Goal: Contribute content: Contribute content

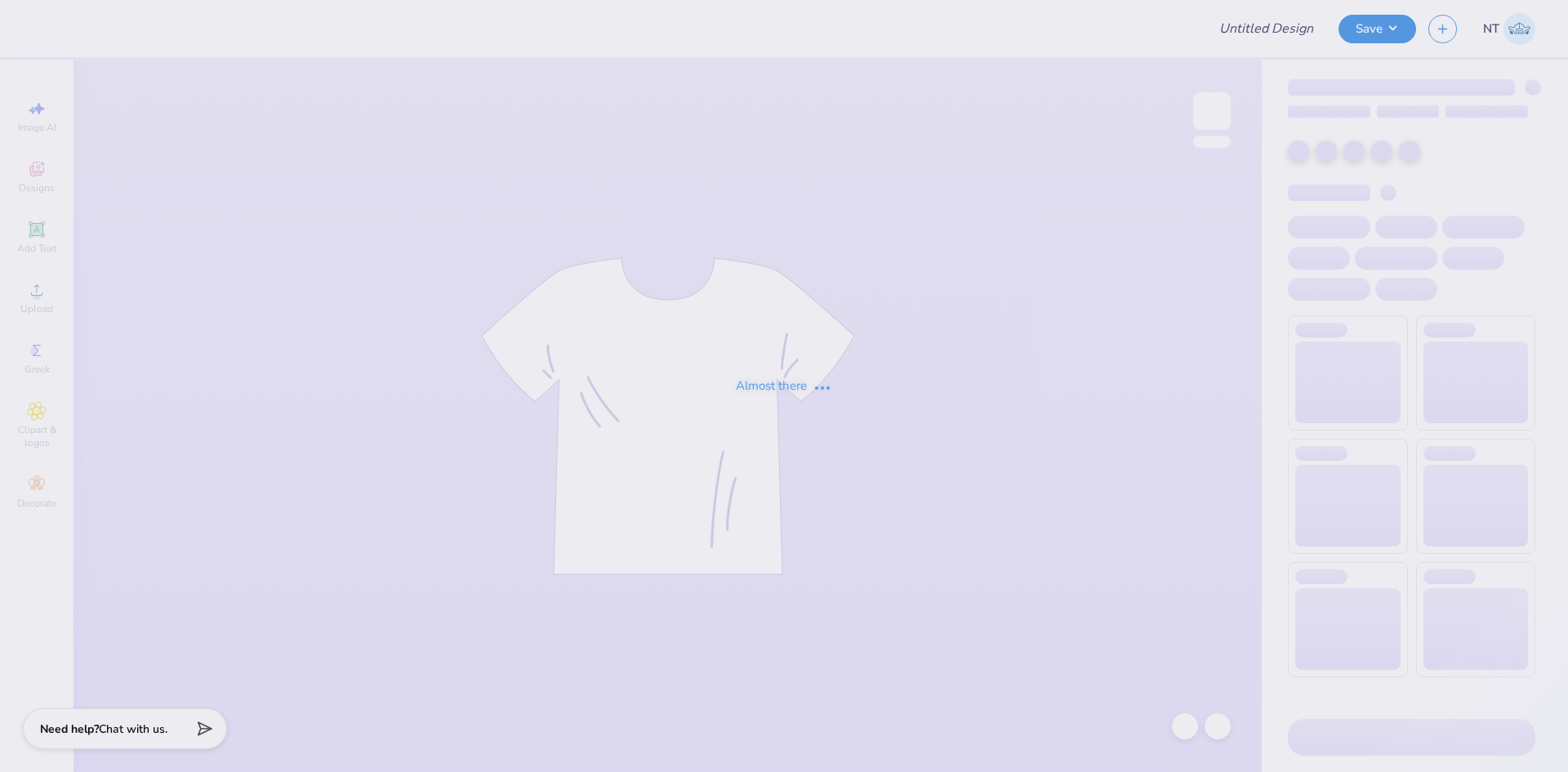
type input "[PERSON_NAME] : The [GEOGRAPHIC_DATA][US_STATE]"
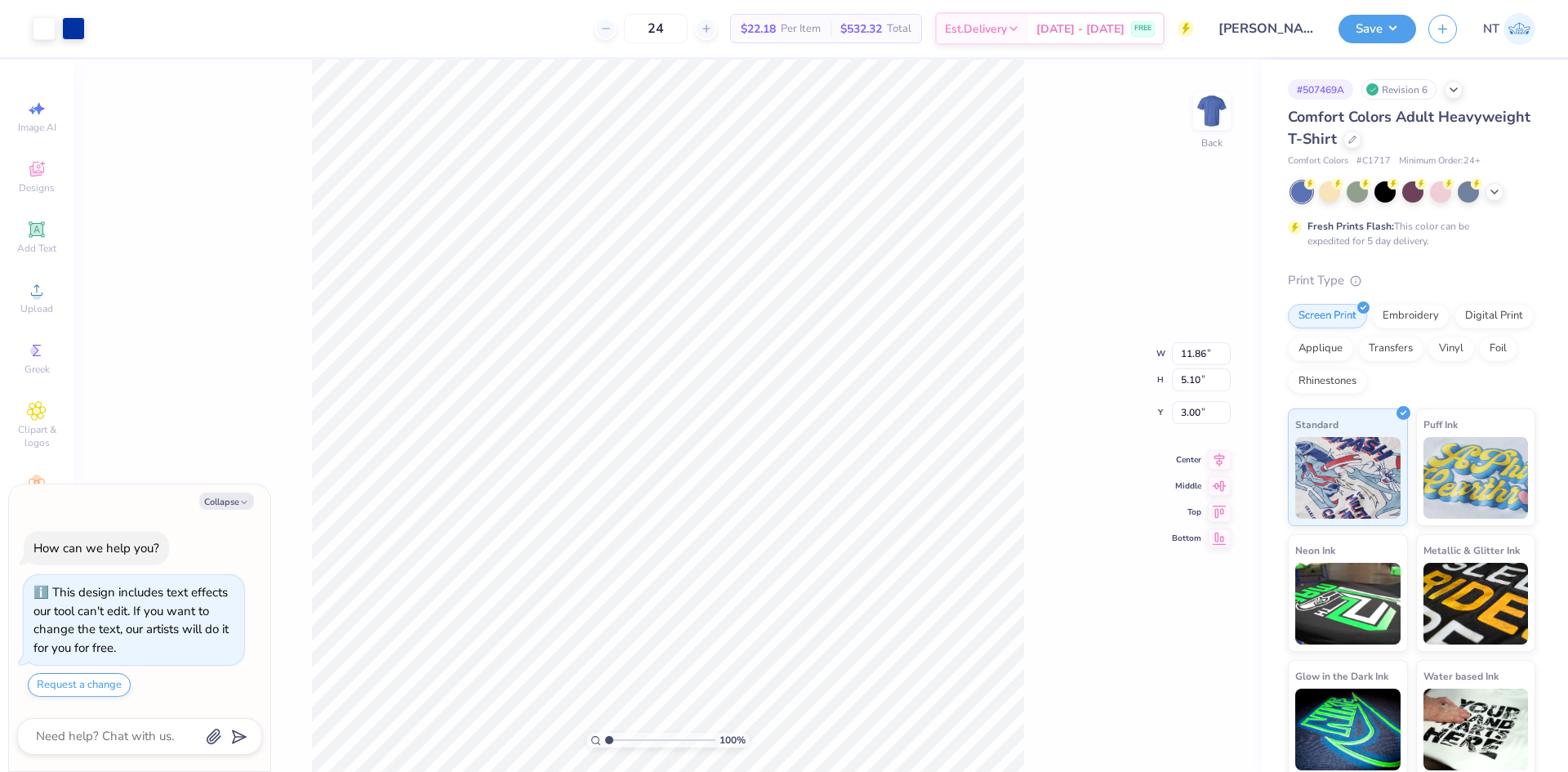
click at [229, 511] on div "Collapse How can we help you? This design includes text effects our tool can't …" at bounding box center [139, 628] width 261 height 287
click at [234, 499] on button "Collapse" at bounding box center [227, 501] width 55 height 17
type textarea "x"
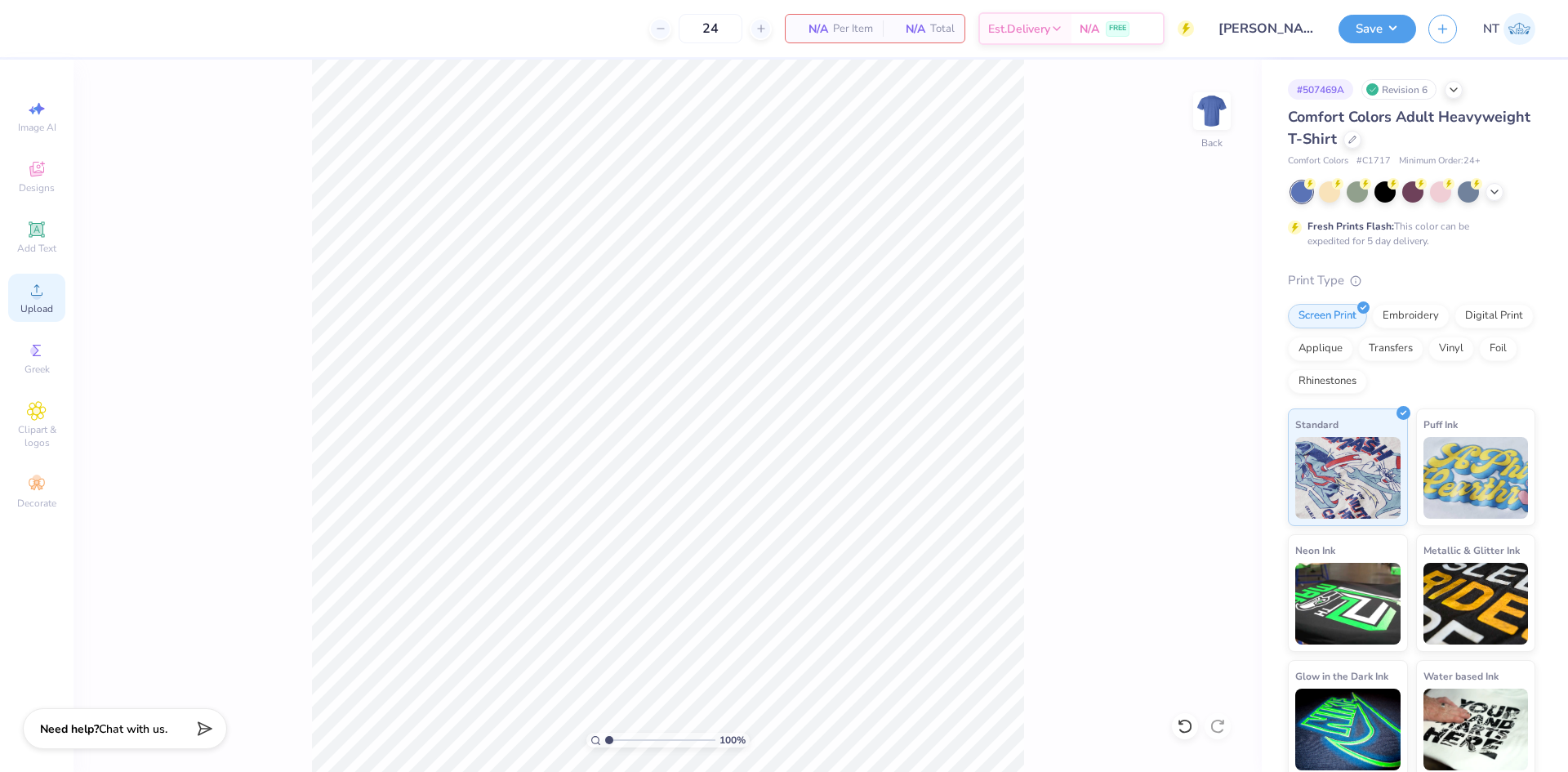
click at [38, 312] on span "Upload" at bounding box center [36, 308] width 33 height 13
click at [46, 295] on icon at bounding box center [36, 289] width 19 height 19
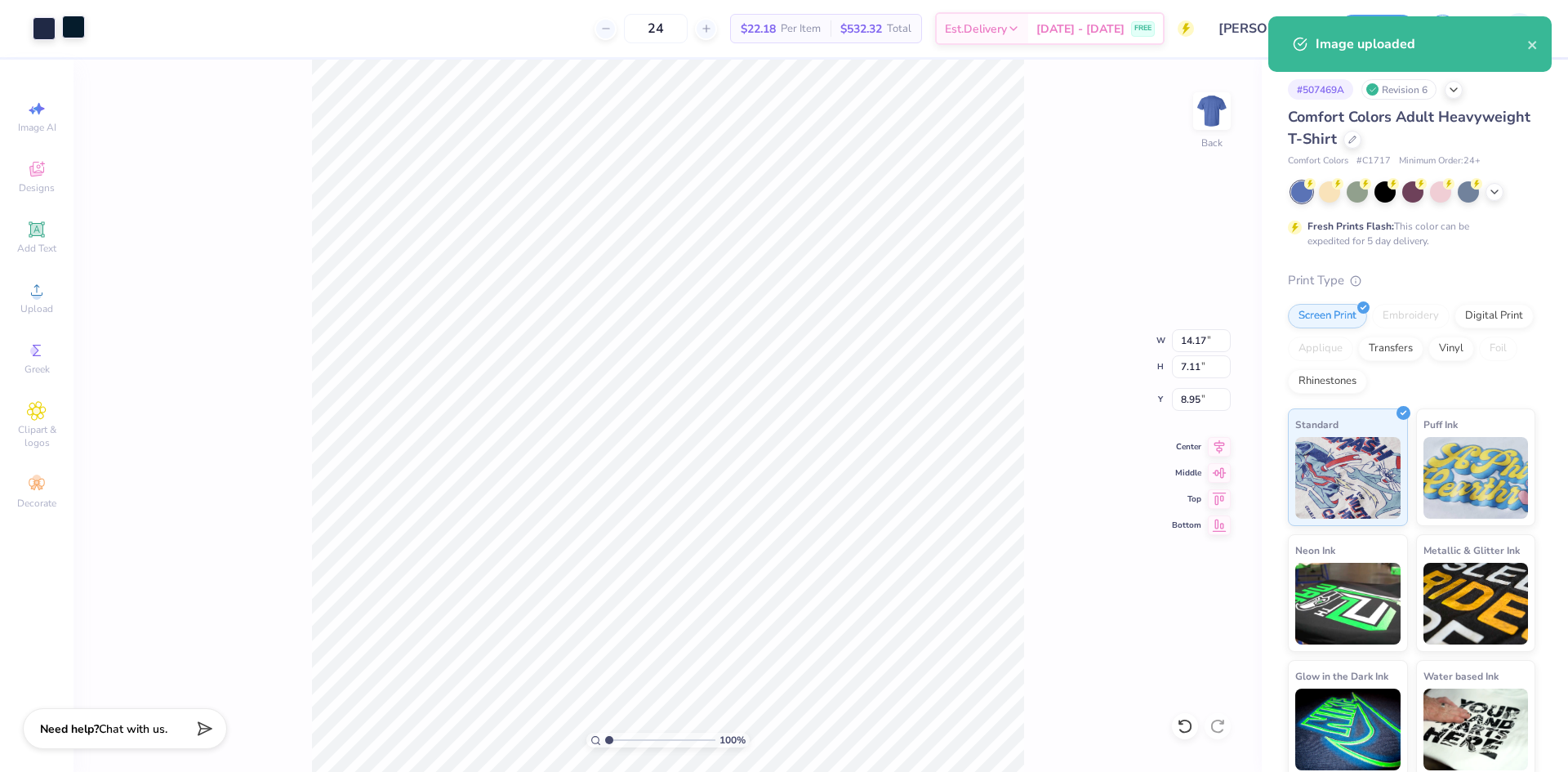
click at [71, 19] on div at bounding box center [73, 26] width 23 height 23
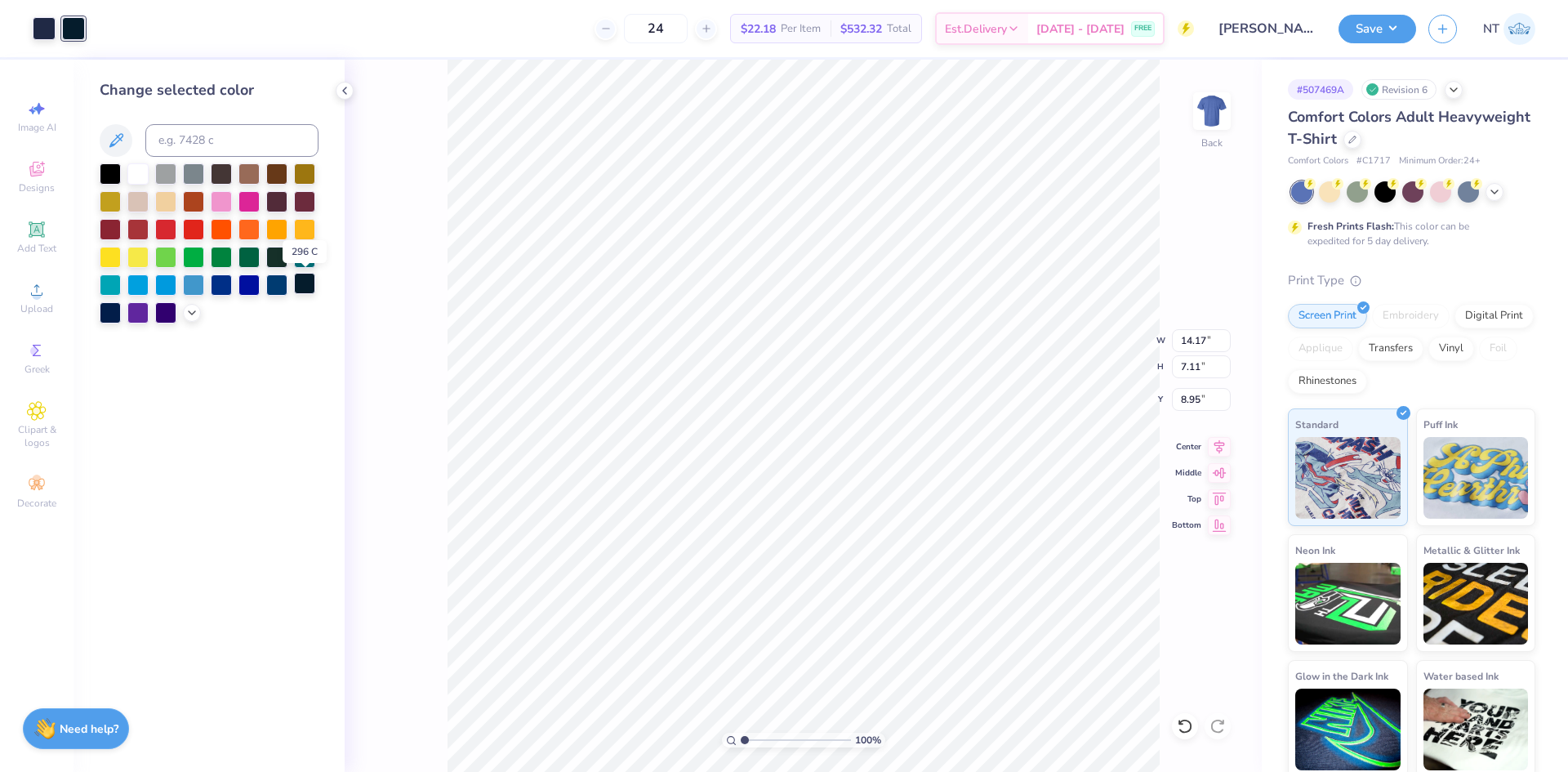
click at [297, 287] on div at bounding box center [304, 283] width 21 height 21
click at [50, 27] on div at bounding box center [44, 26] width 23 height 23
click at [307, 285] on div at bounding box center [304, 283] width 21 height 21
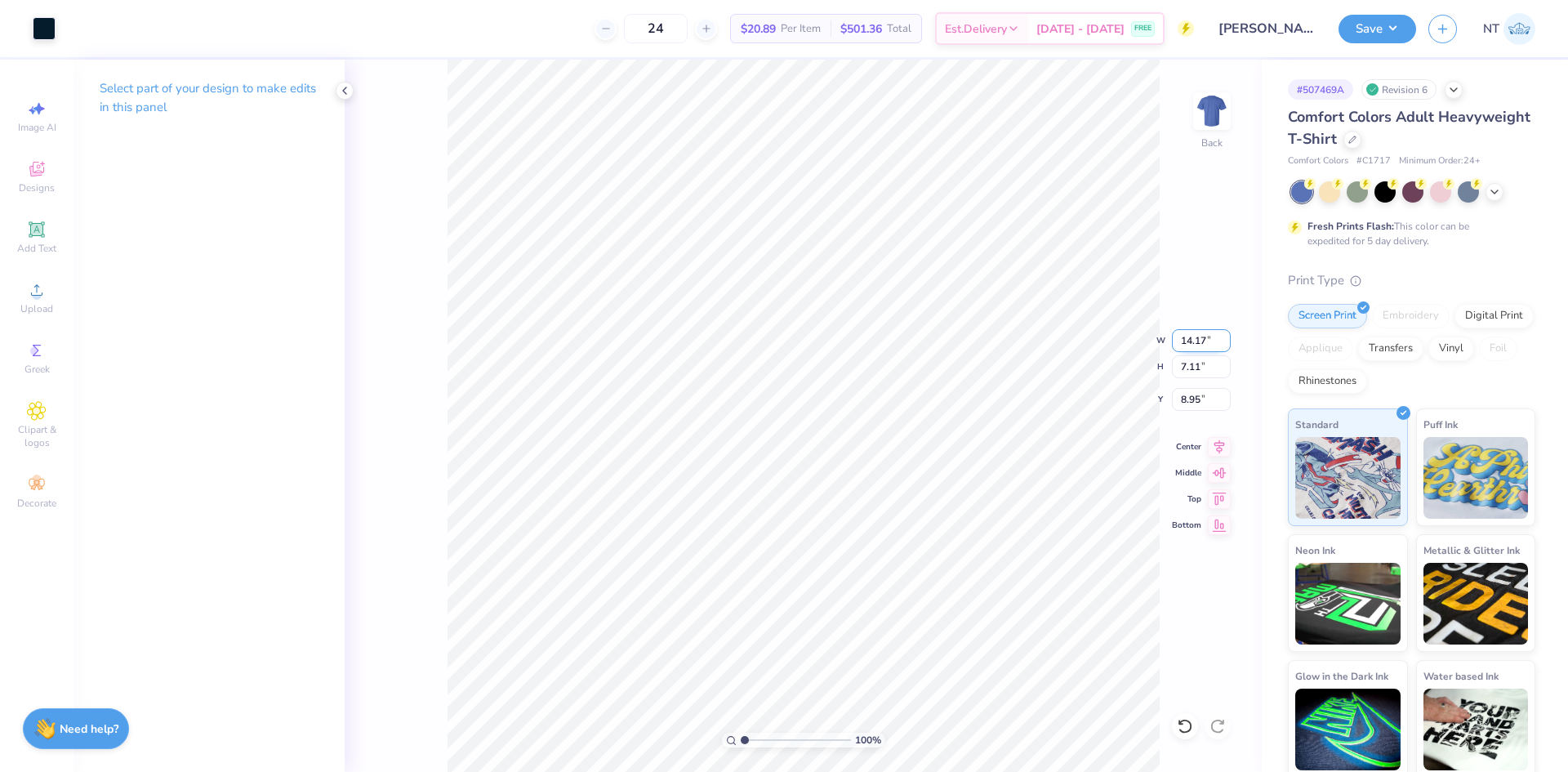
click at [1185, 341] on input "14.17" at bounding box center [1201, 340] width 59 height 23
type input "12.00"
type input "6.02"
click at [1191, 406] on input "9.49" at bounding box center [1201, 399] width 59 height 23
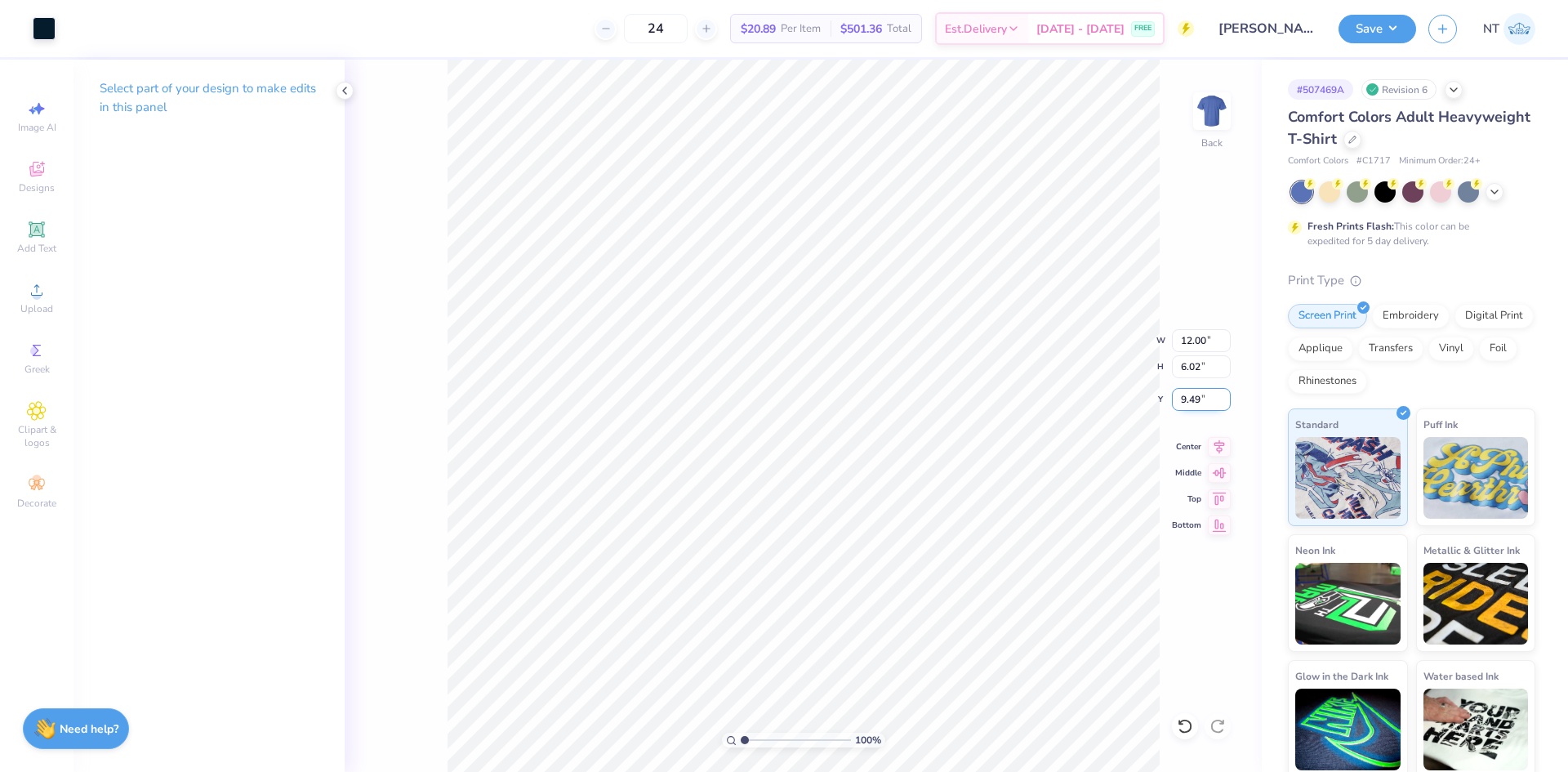
click at [1191, 406] on input "9.49" at bounding box center [1201, 399] width 59 height 23
type input "3.00"
click at [1199, 340] on input "12.00" at bounding box center [1201, 340] width 59 height 23
type input "10.00"
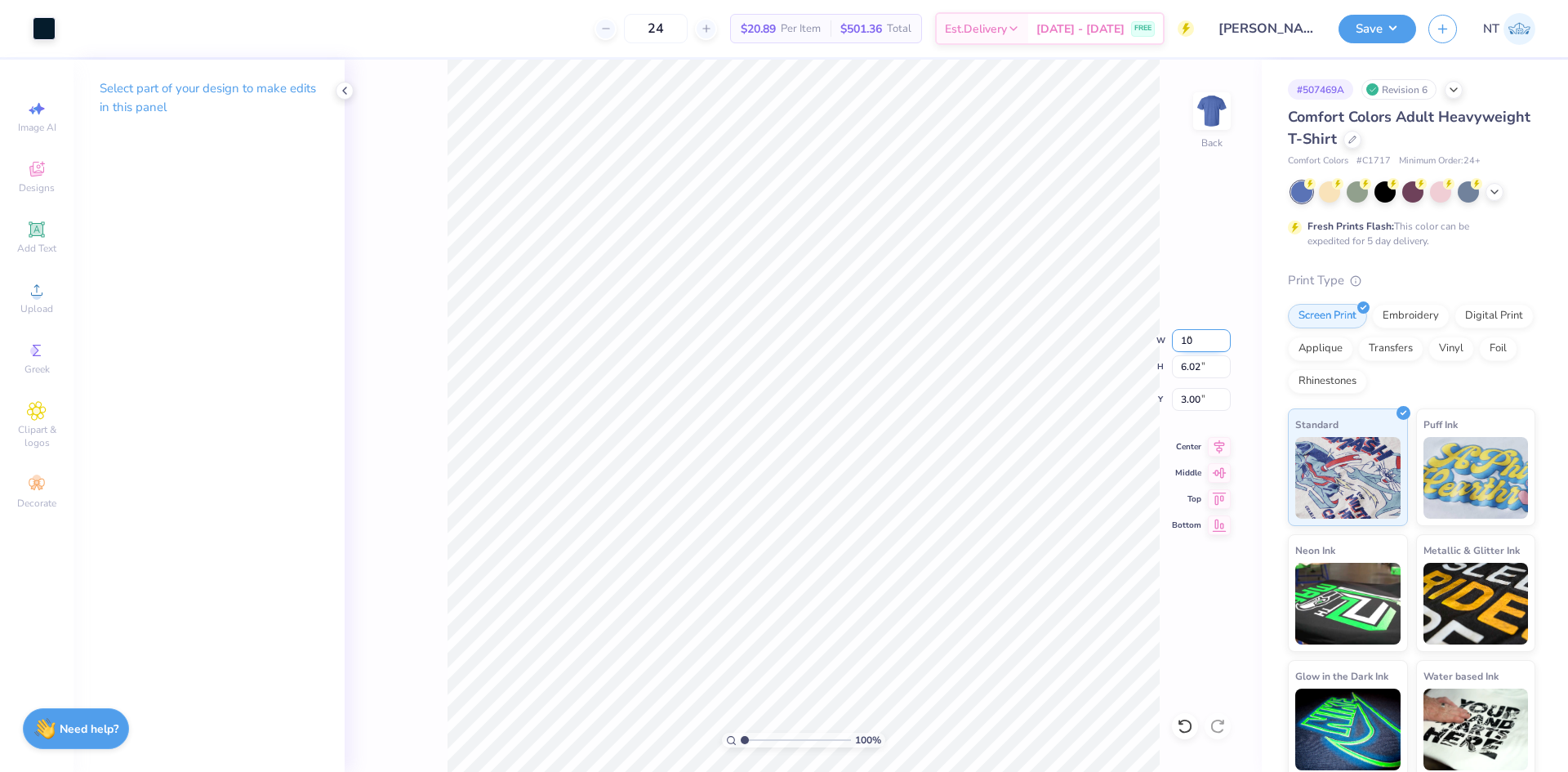
type input "5.01"
type input "3.50"
click at [1199, 340] on input "10.00" at bounding box center [1201, 340] width 59 height 23
type input "11.00"
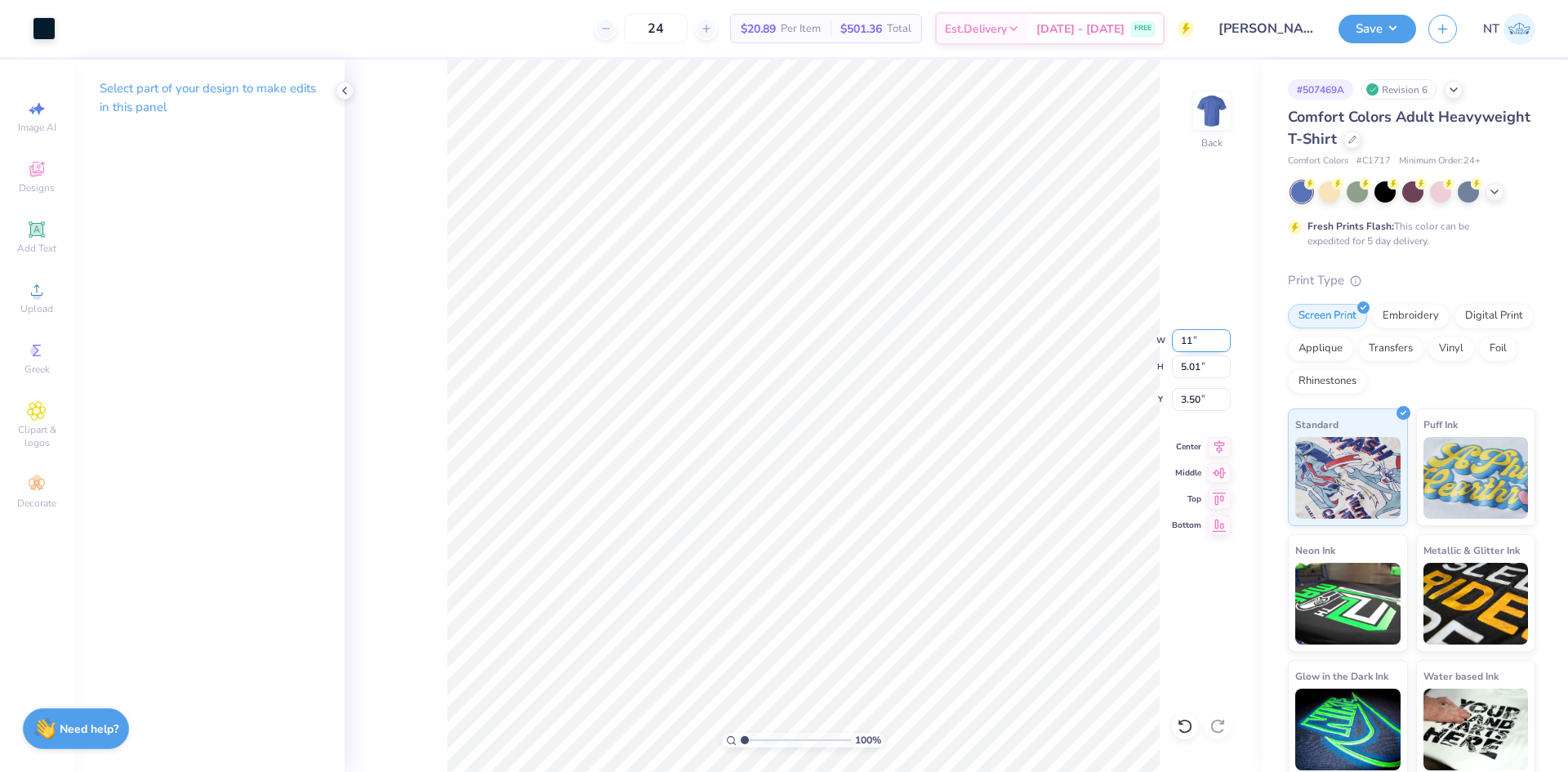
type input "5.51"
click at [1181, 403] on input "3.25" at bounding box center [1201, 399] width 59 height 23
type input "3.00"
type input "1"
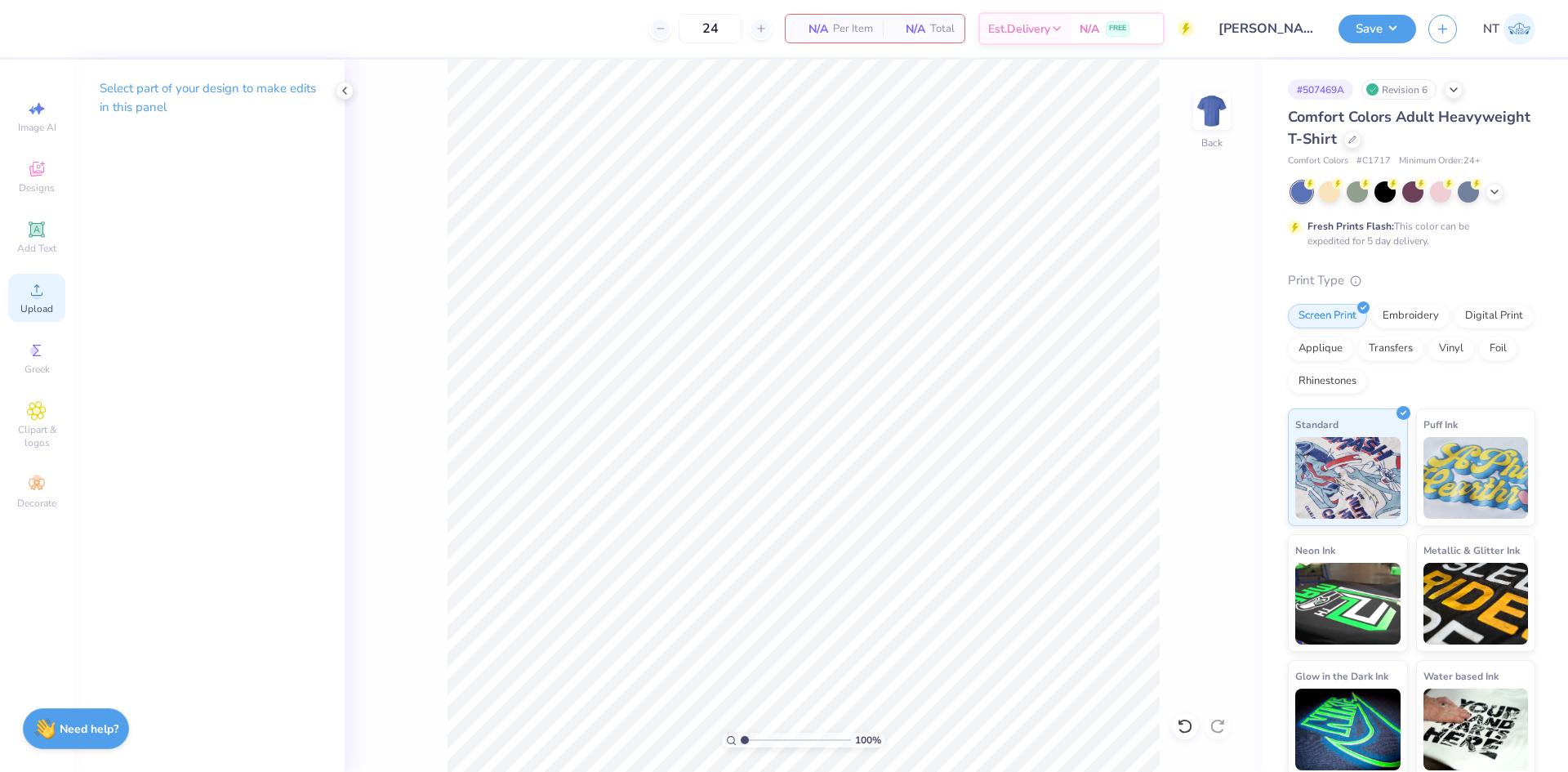
click at [48, 298] on div "Upload" at bounding box center [37, 298] width 57 height 48
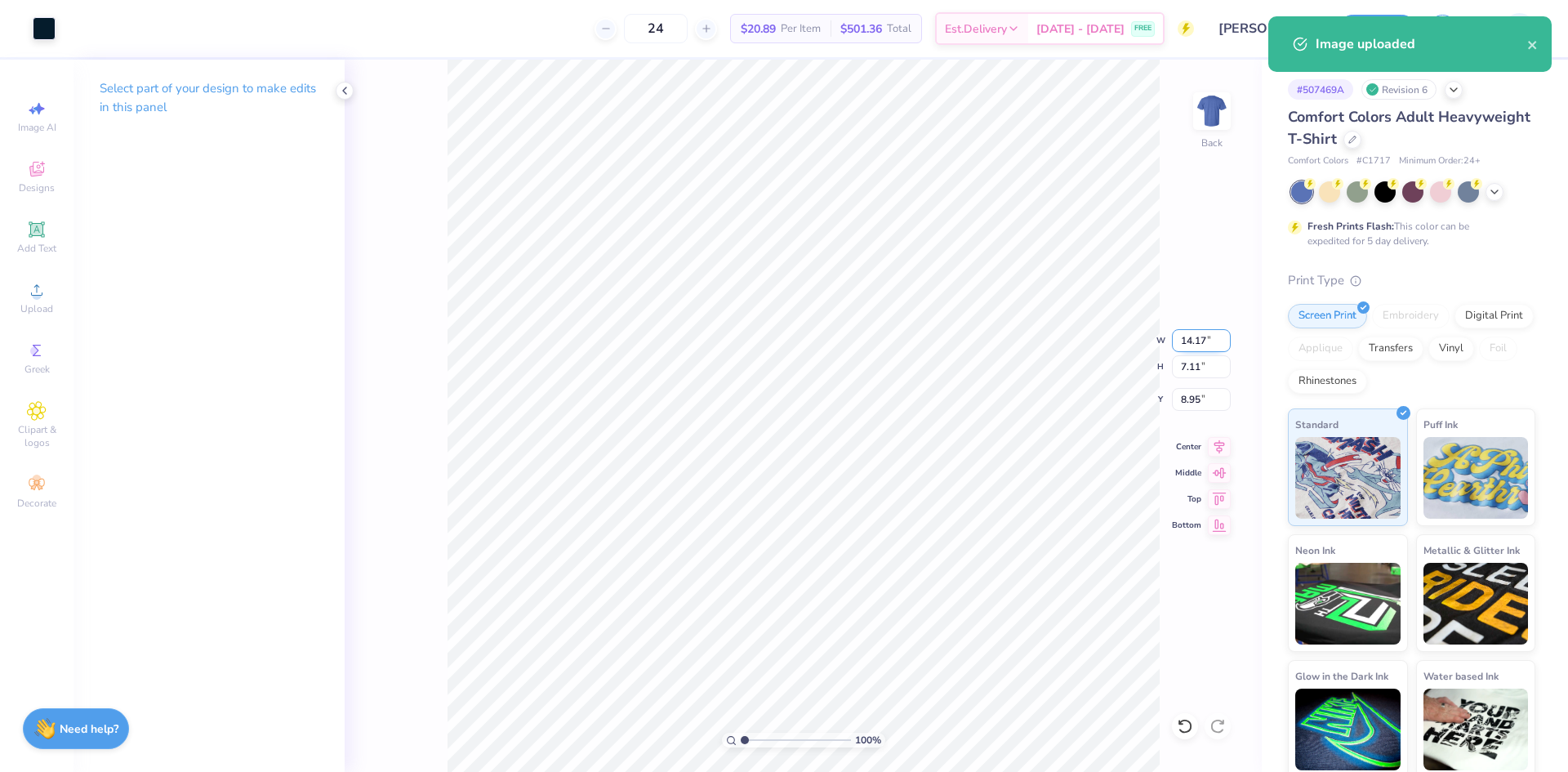
click at [1196, 345] on input "14.17" at bounding box center [1201, 340] width 59 height 23
click at [1196, 344] on input "14.17" at bounding box center [1201, 340] width 59 height 23
type input "12.00"
type input "6.02"
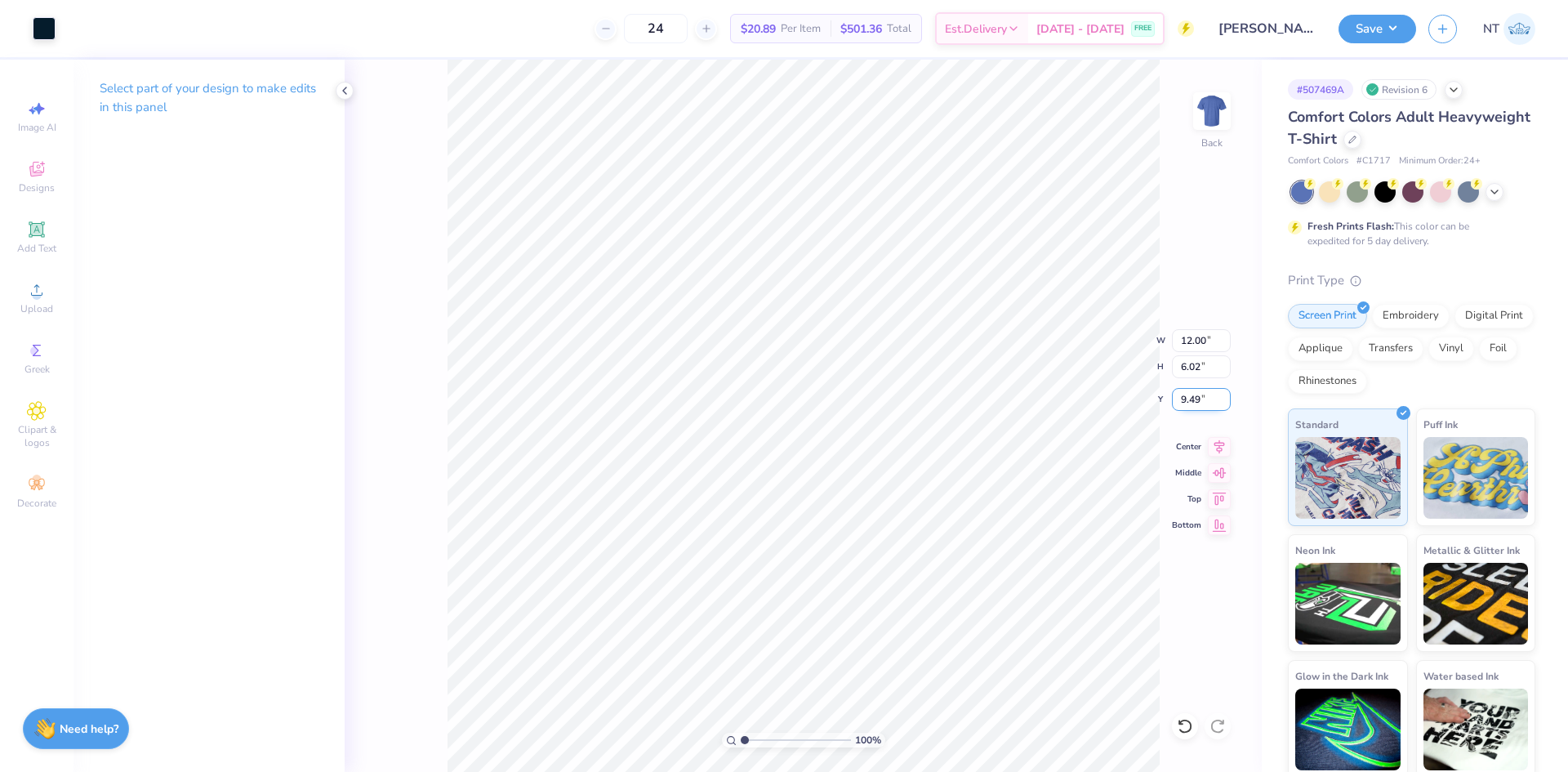
click at [1179, 408] on input "9.49" at bounding box center [1201, 399] width 59 height 23
type input "3.00"
click at [41, 309] on span "Upload" at bounding box center [36, 308] width 33 height 13
click at [34, 239] on div "Add Text" at bounding box center [37, 237] width 57 height 48
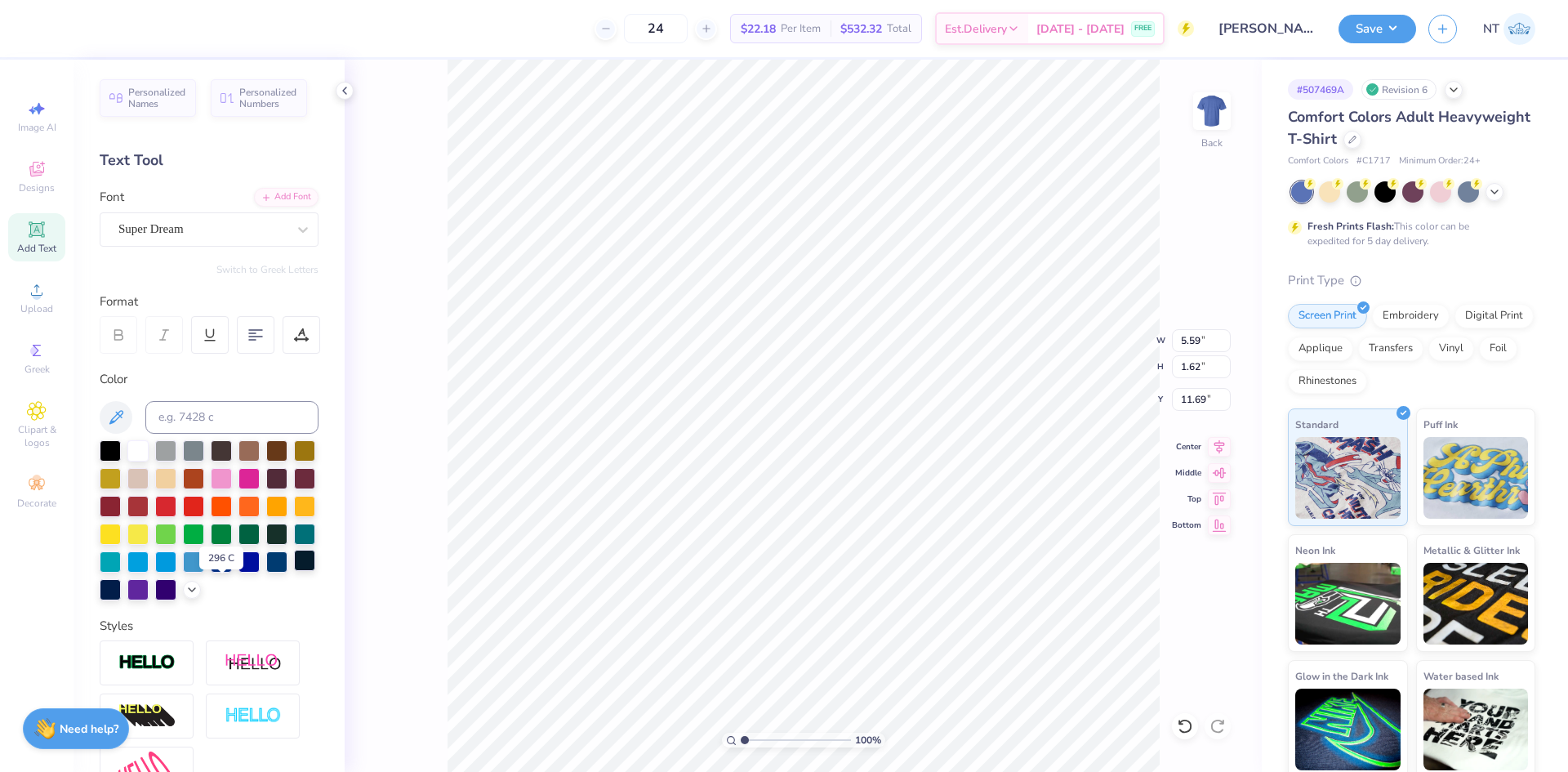
click at [294, 571] on div at bounding box center [304, 560] width 21 height 21
click at [260, 202] on div "Add Font" at bounding box center [286, 195] width 64 height 19
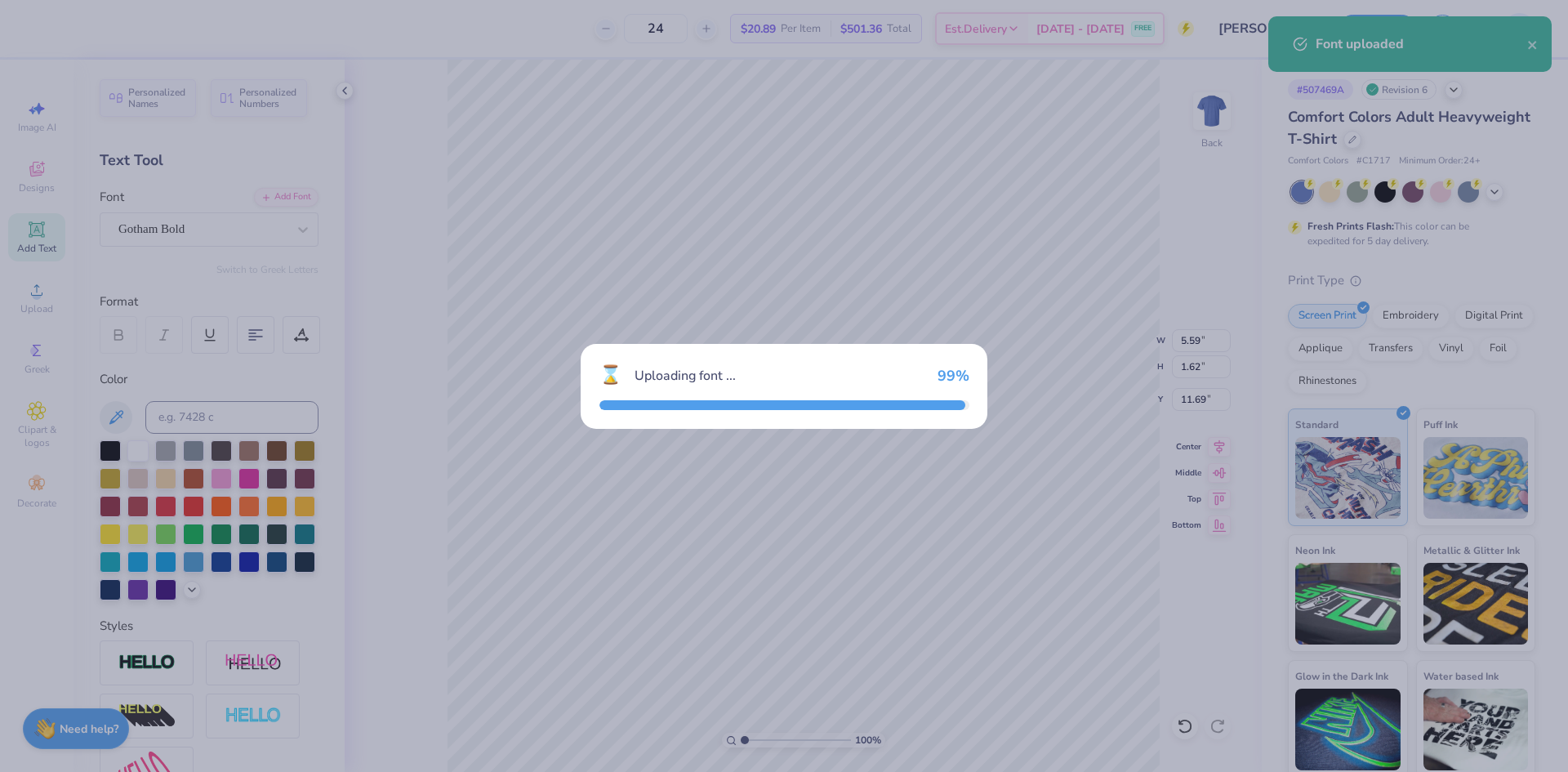
type input "6.08"
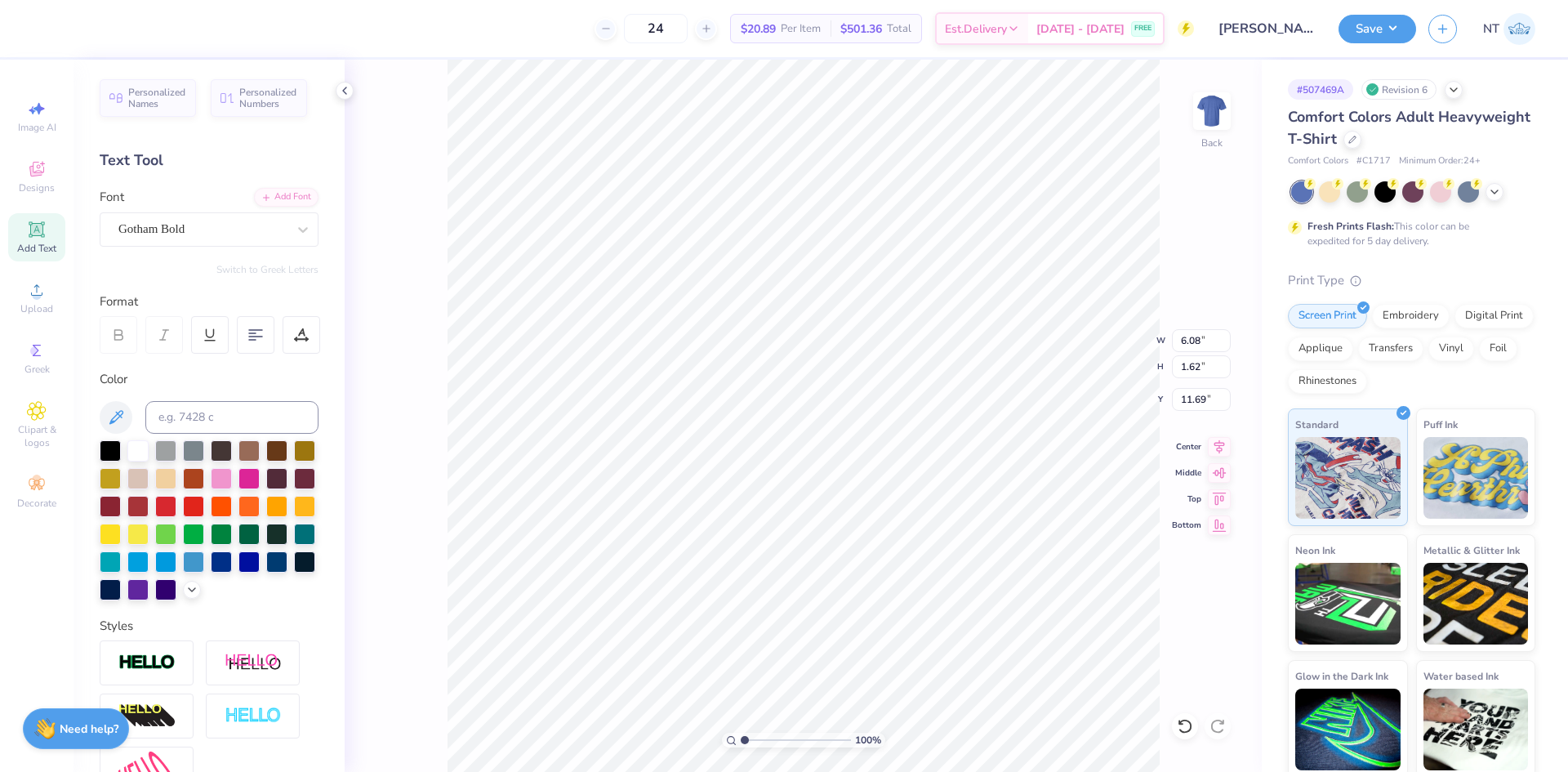
scroll to position [14, 11]
type textarea "COLLEGE OF HEALTH SCIENCES"
type input "14.17"
type input "0.62"
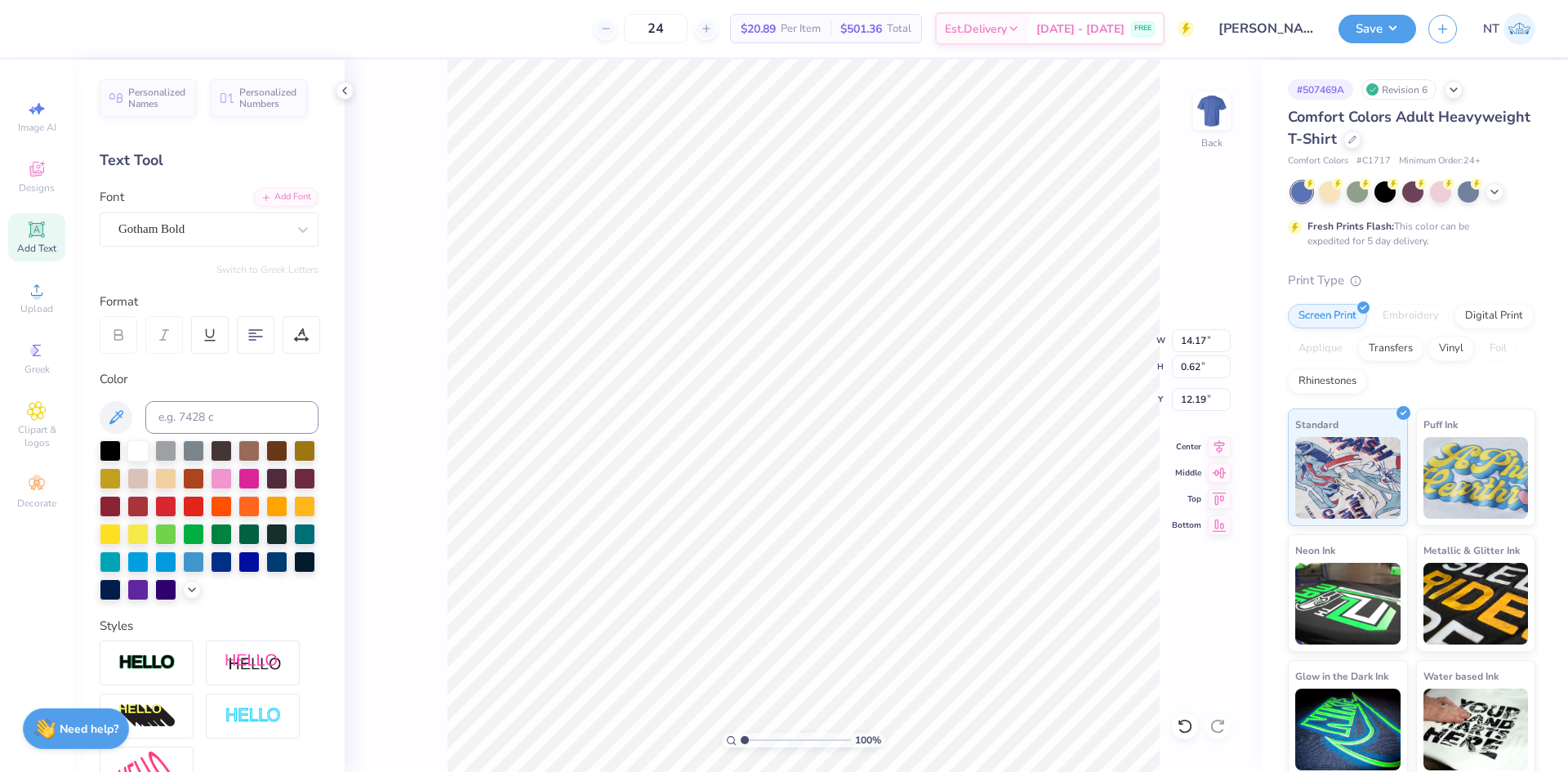
type input "12.19"
click at [314, 335] on div at bounding box center [301, 335] width 37 height 37
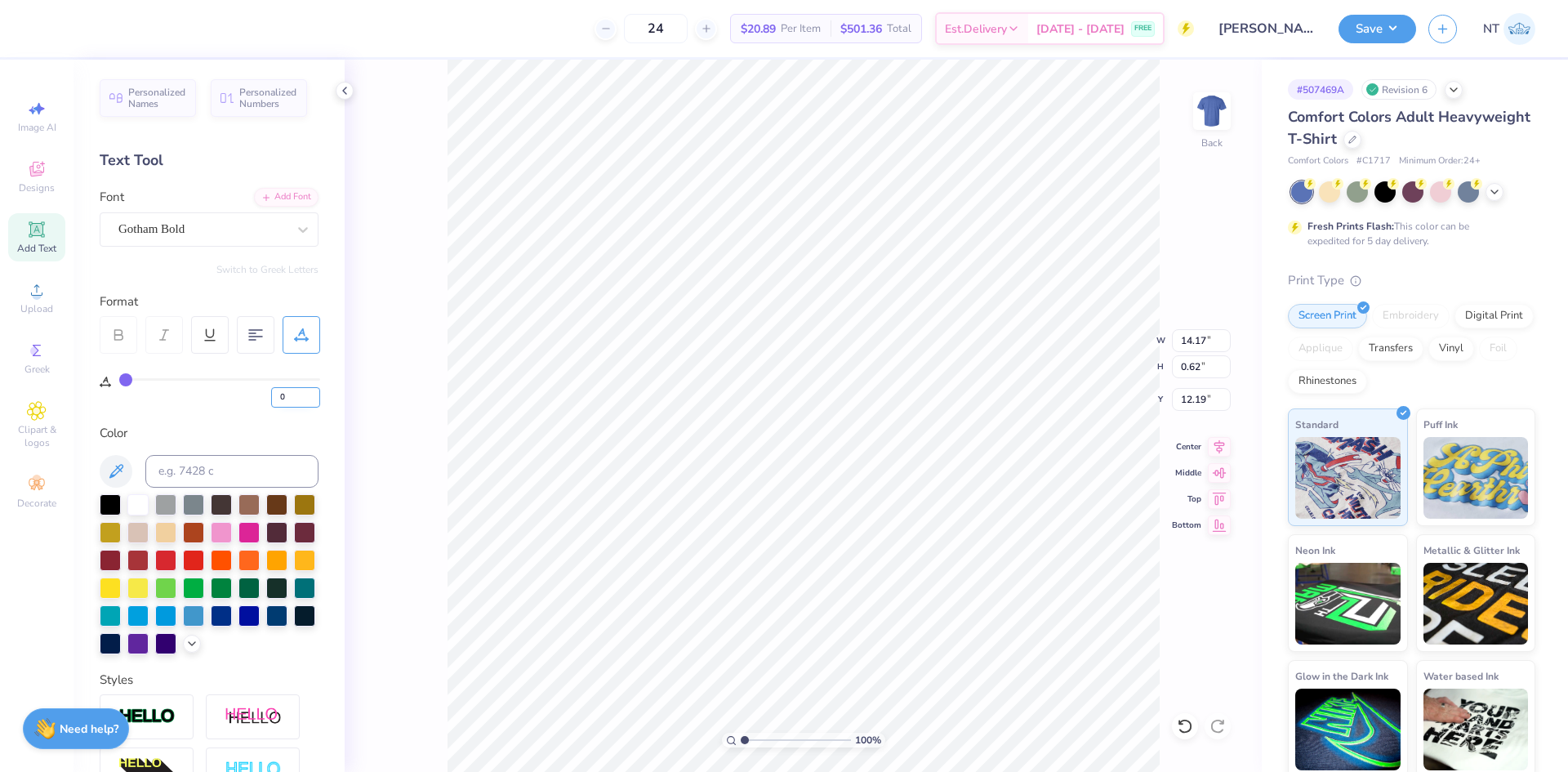
click at [290, 400] on input "0" at bounding box center [296, 397] width 49 height 20
click at [145, 376] on div "0" at bounding box center [220, 389] width 201 height 37
type input "13"
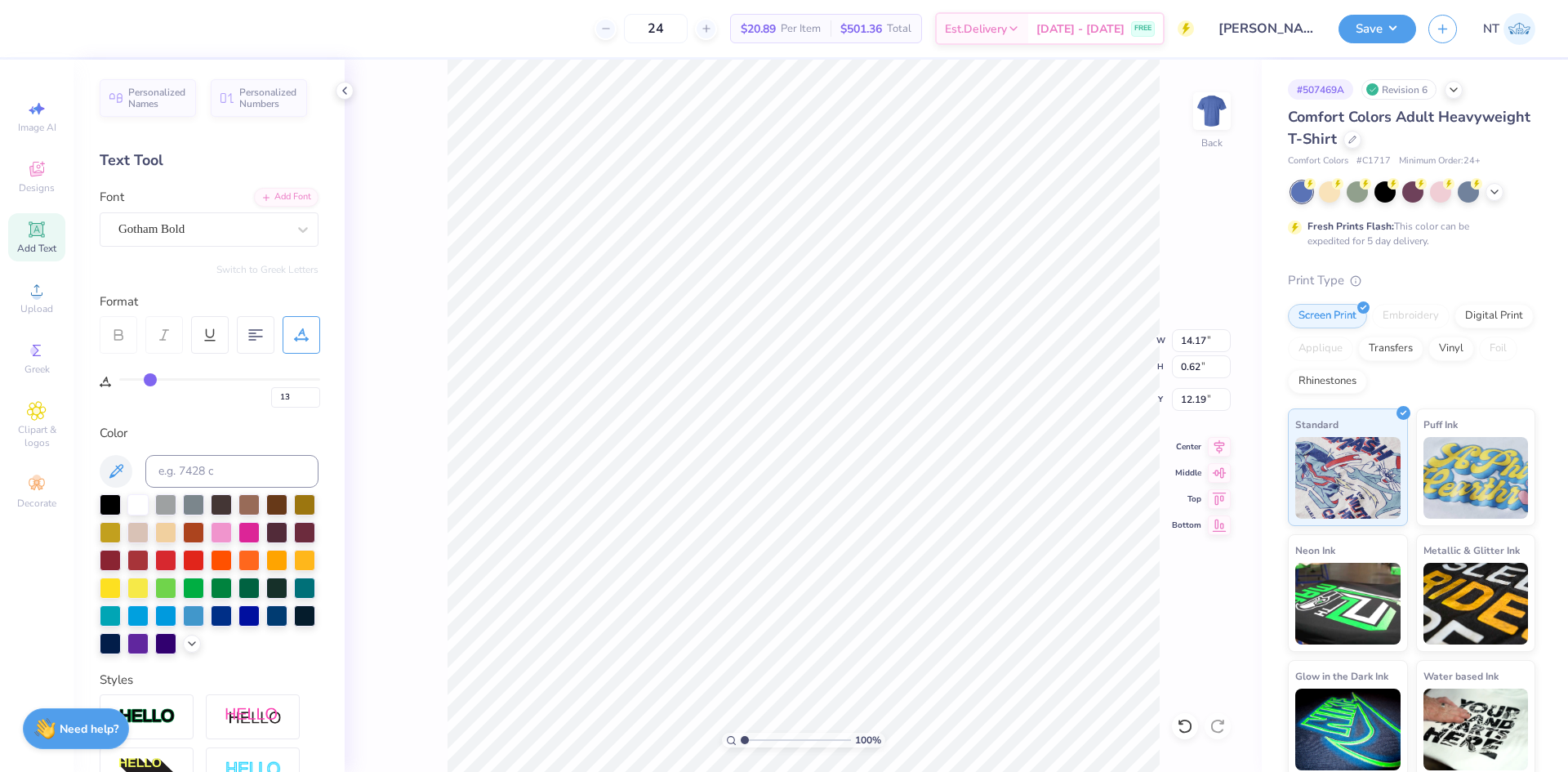
click at [151, 378] on input "range" at bounding box center [220, 379] width 201 height 3
type input "0.52"
type input "12.24"
click at [281, 390] on input "13" at bounding box center [296, 397] width 49 height 20
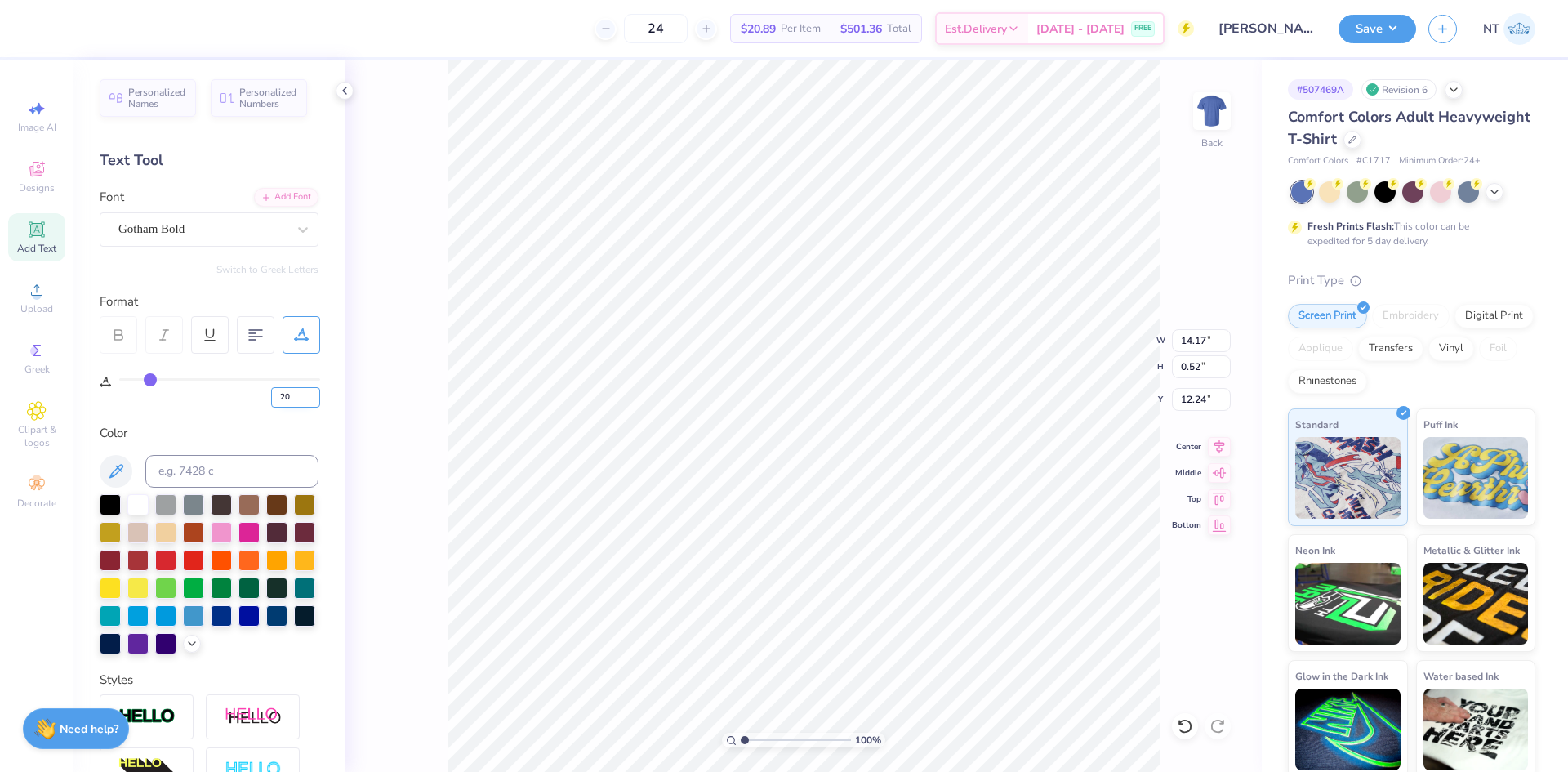
type input "20"
type input "0.48"
type input "12.26"
type input "9.62"
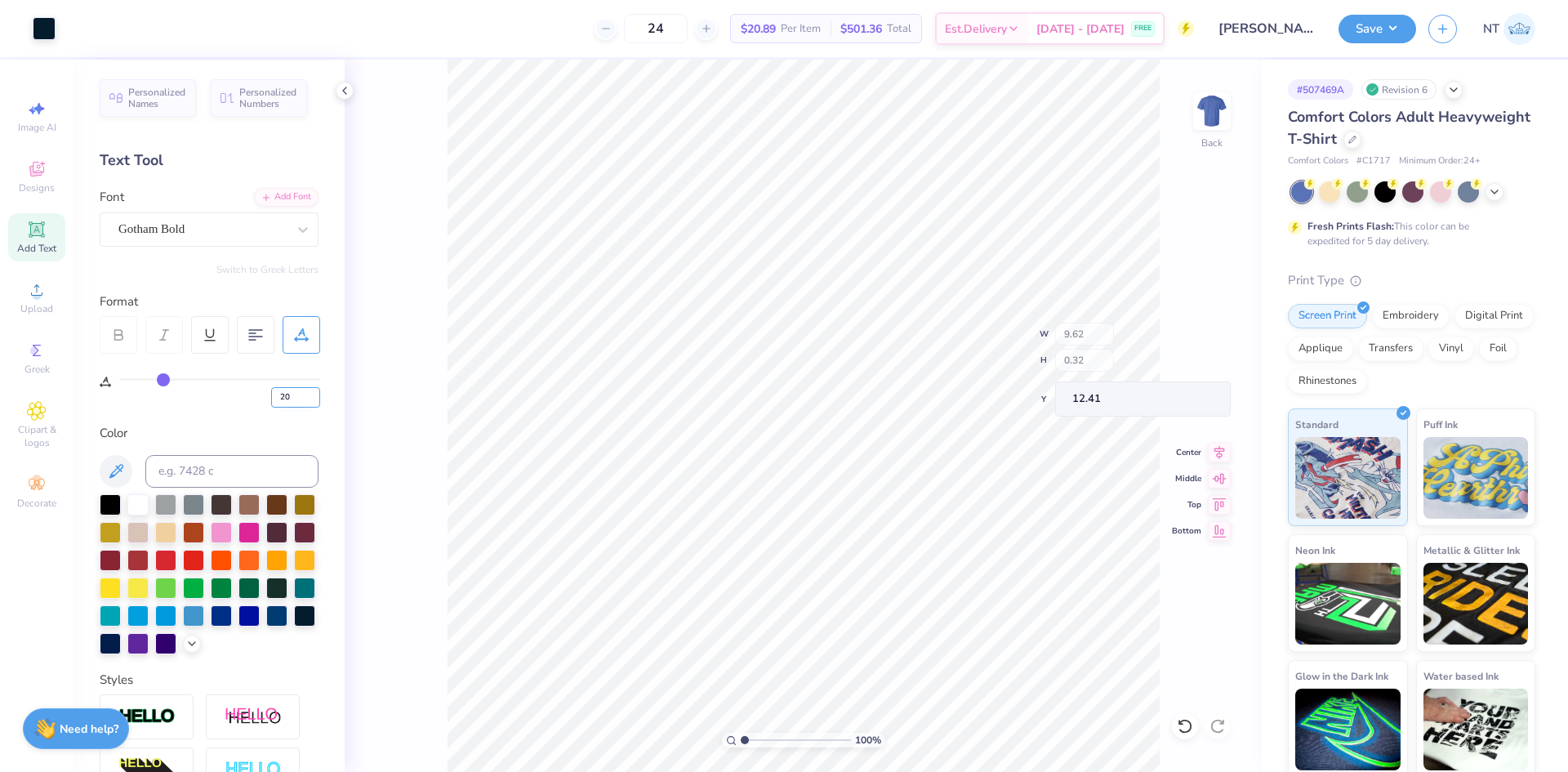
type input "0.32"
type input "12.41"
type input "9.48"
type input "1.6491337272538"
type input "9.40"
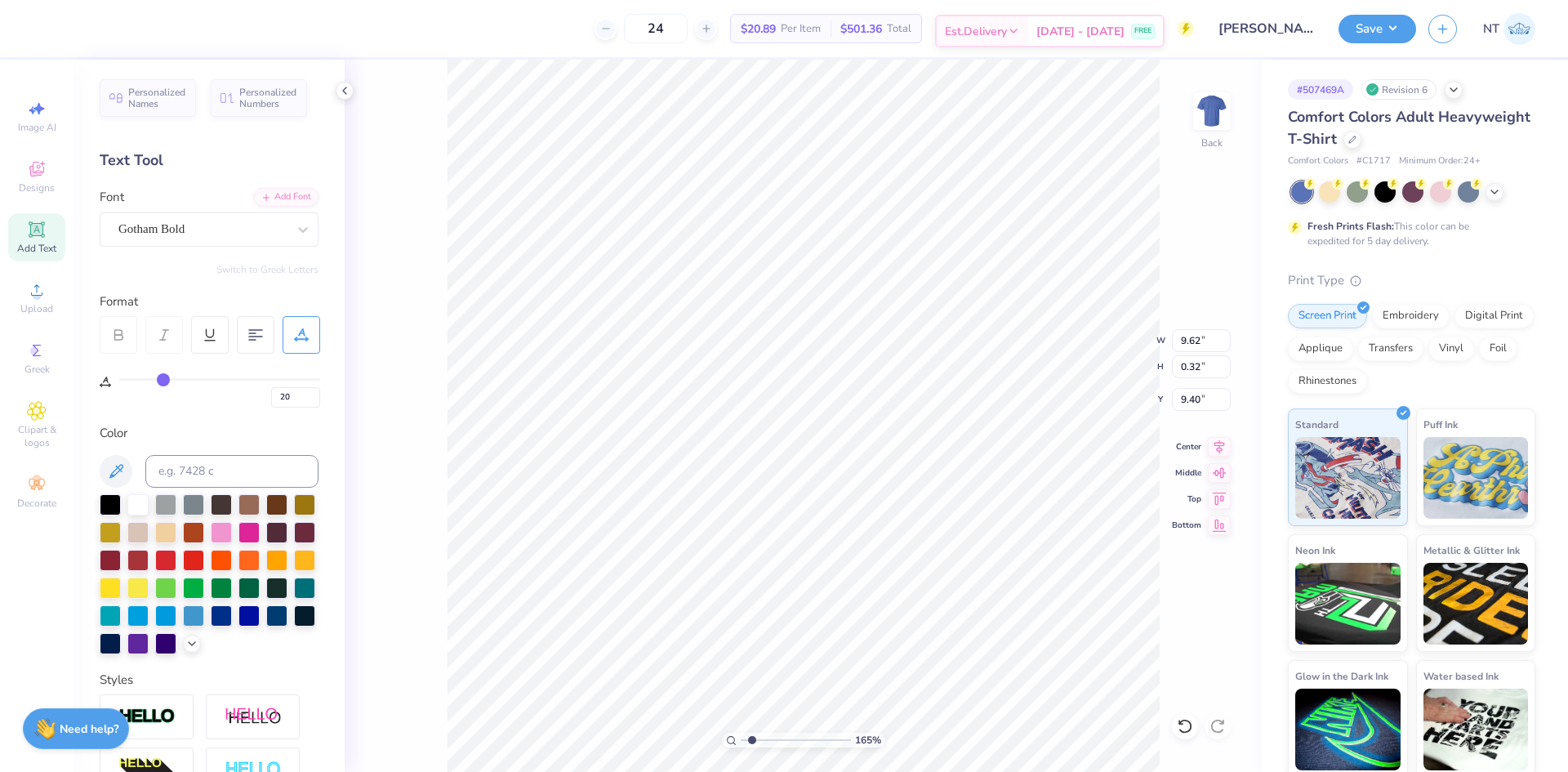
type input "1.6491337272538"
type input "11.98"
type input "0.40"
type input "1.6491337272538"
type input "12.00"
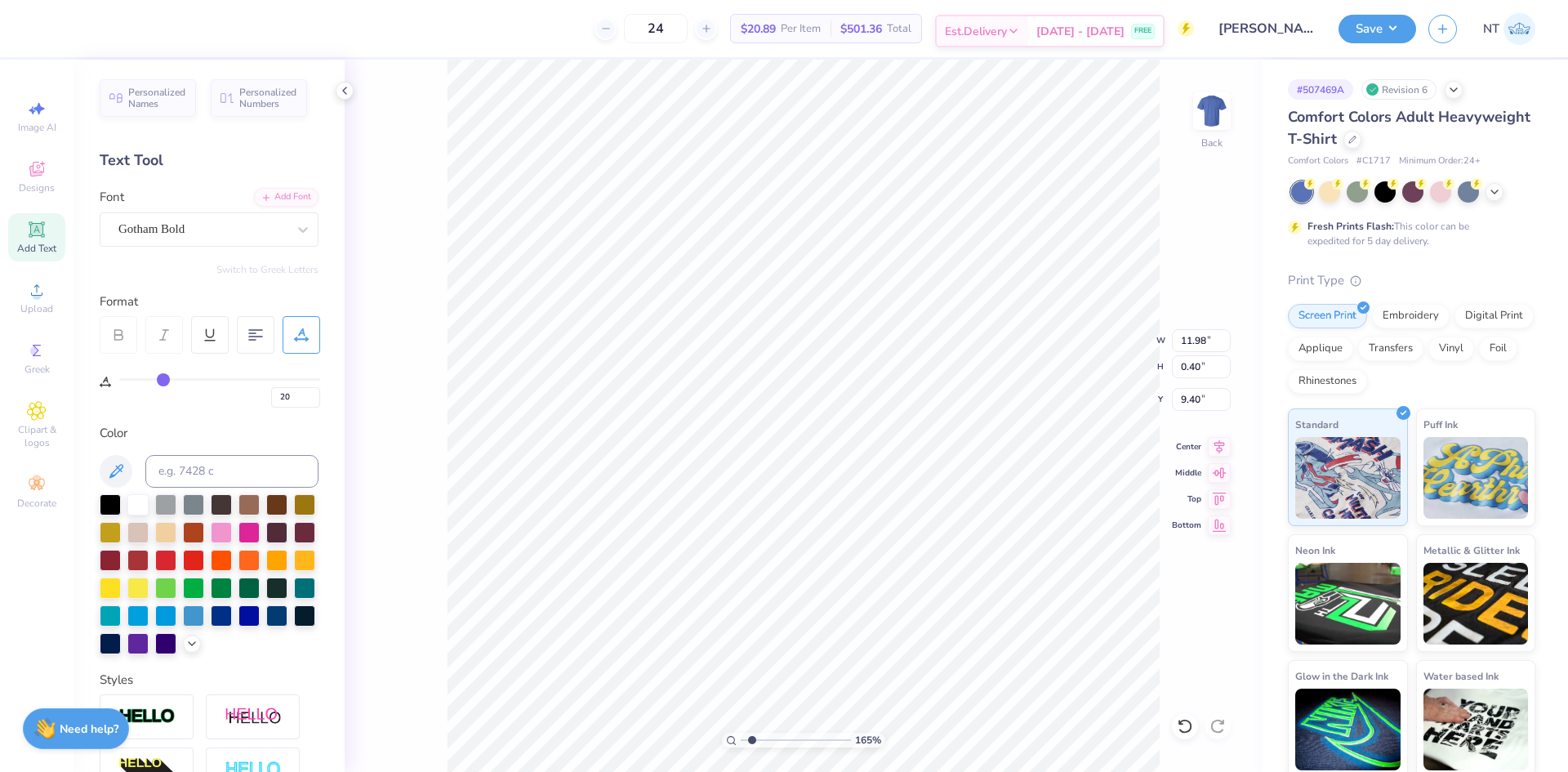
type input "6.02"
type input "3.00"
type input "1.6491337272538"
type input "11.98"
type input "0.40"
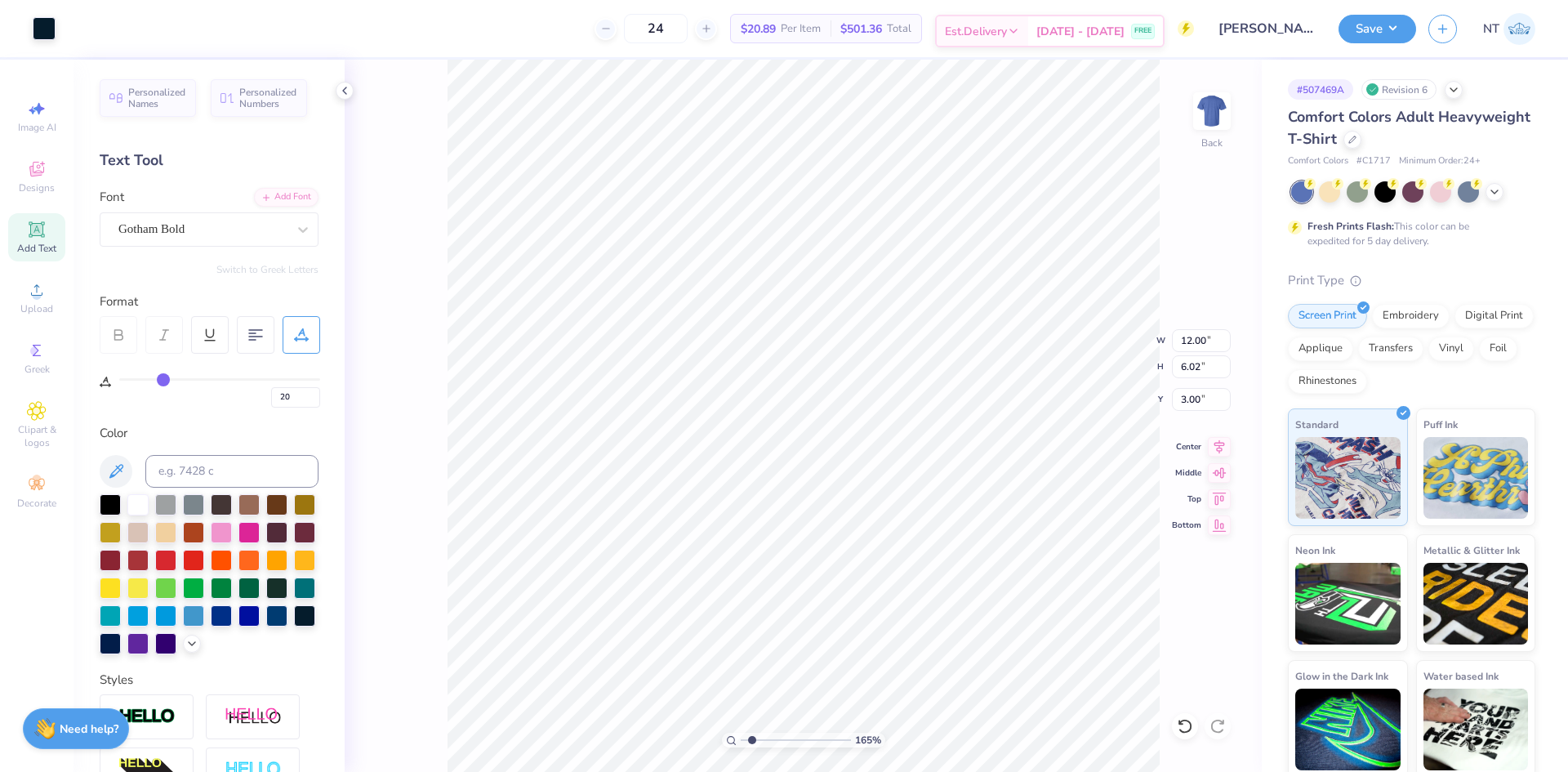
type input "9.40"
click at [1196, 337] on input "11.98" at bounding box center [1201, 340] width 59 height 23
type input "12"
type input "1.6491337272538"
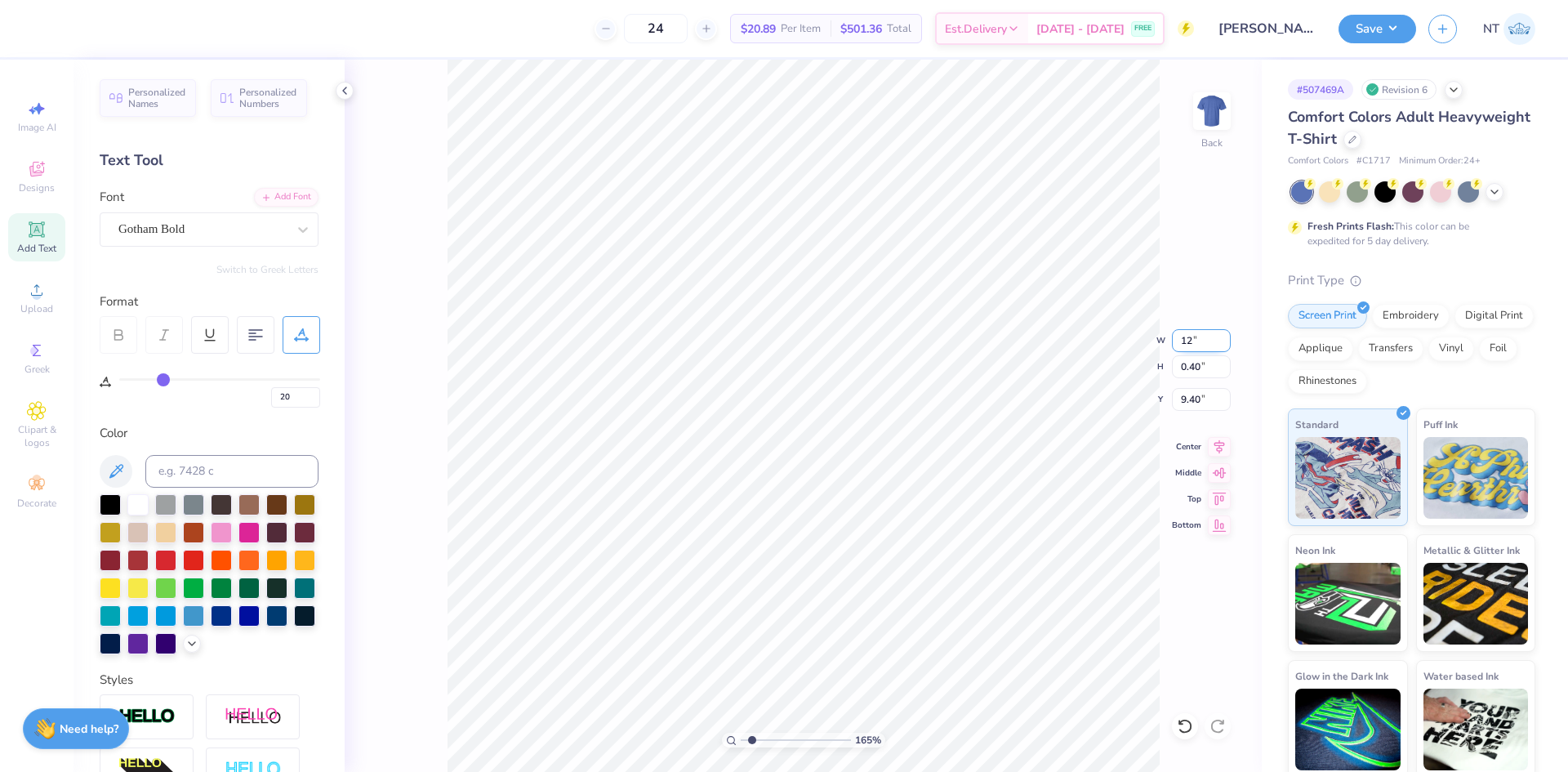
type input "12.00"
click at [1216, 443] on icon at bounding box center [1220, 444] width 11 height 14
click at [826, 471] on li "Duplicate" at bounding box center [829, 465] width 128 height 32
type input "1.6491337272538"
type input "10.30"
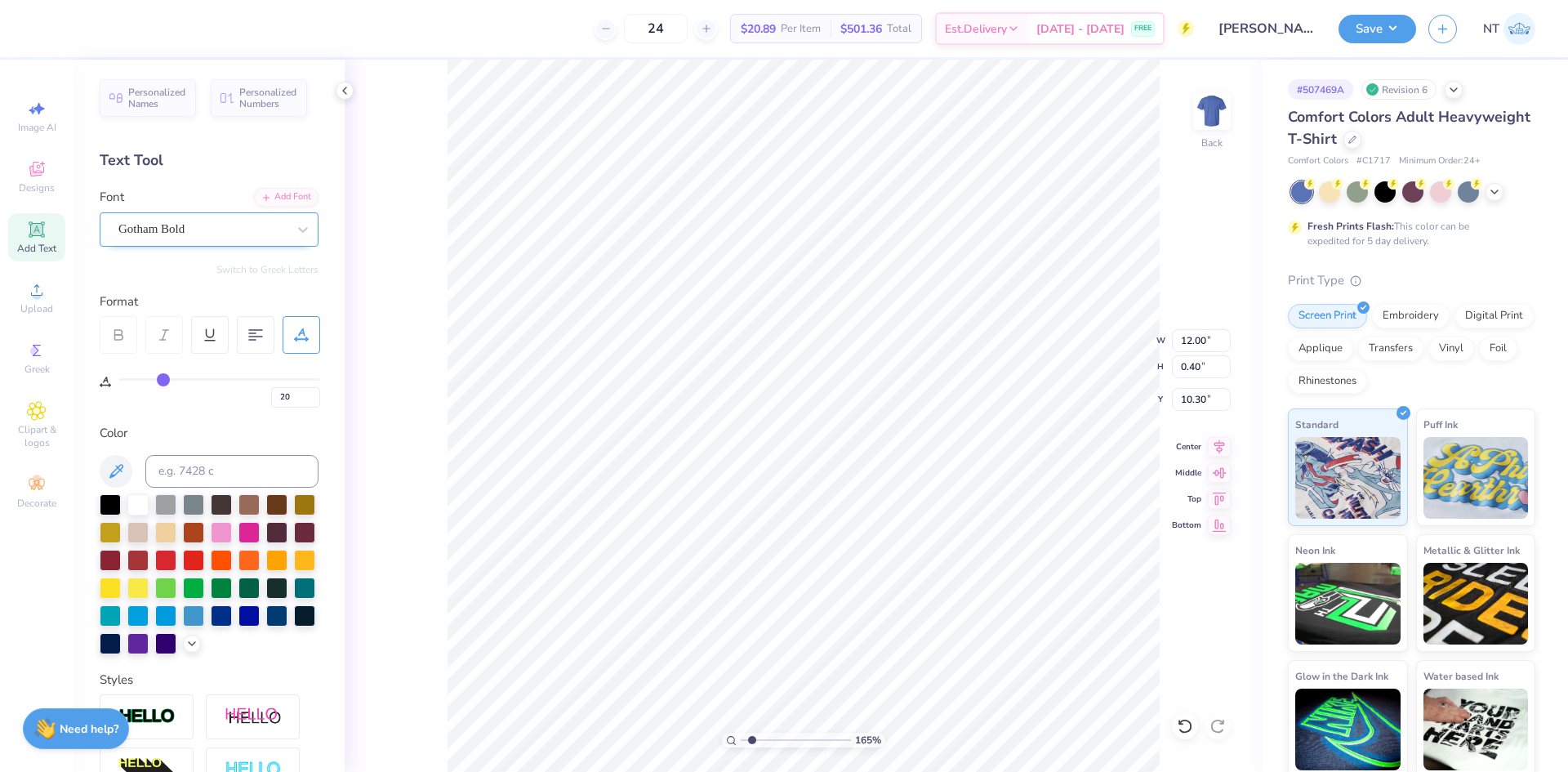
type input "1.6491337272538"
type input "10.43"
click at [268, 202] on div "Add Font" at bounding box center [286, 195] width 64 height 19
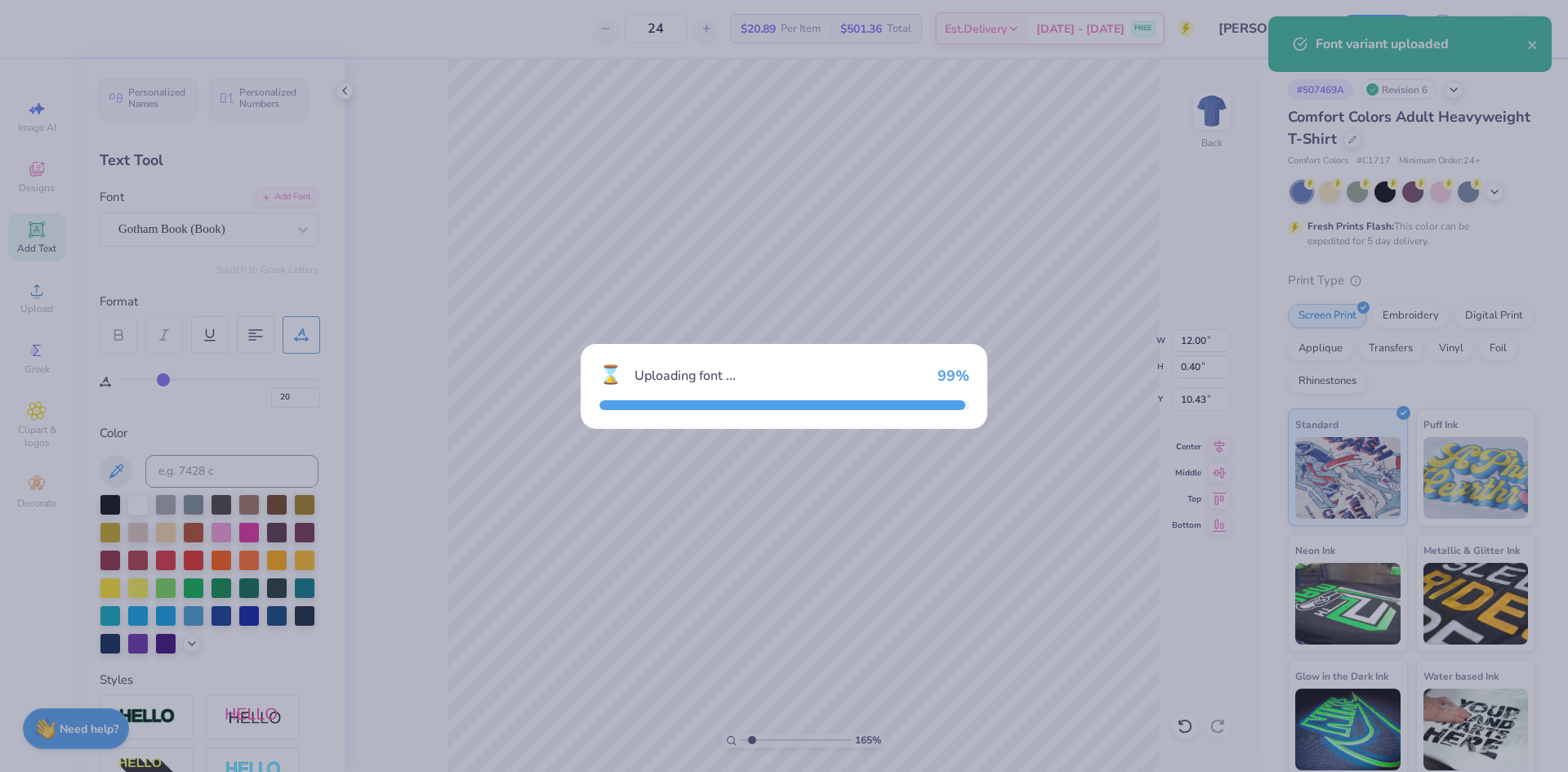
type input "1.6491337272538"
type input "11.96"
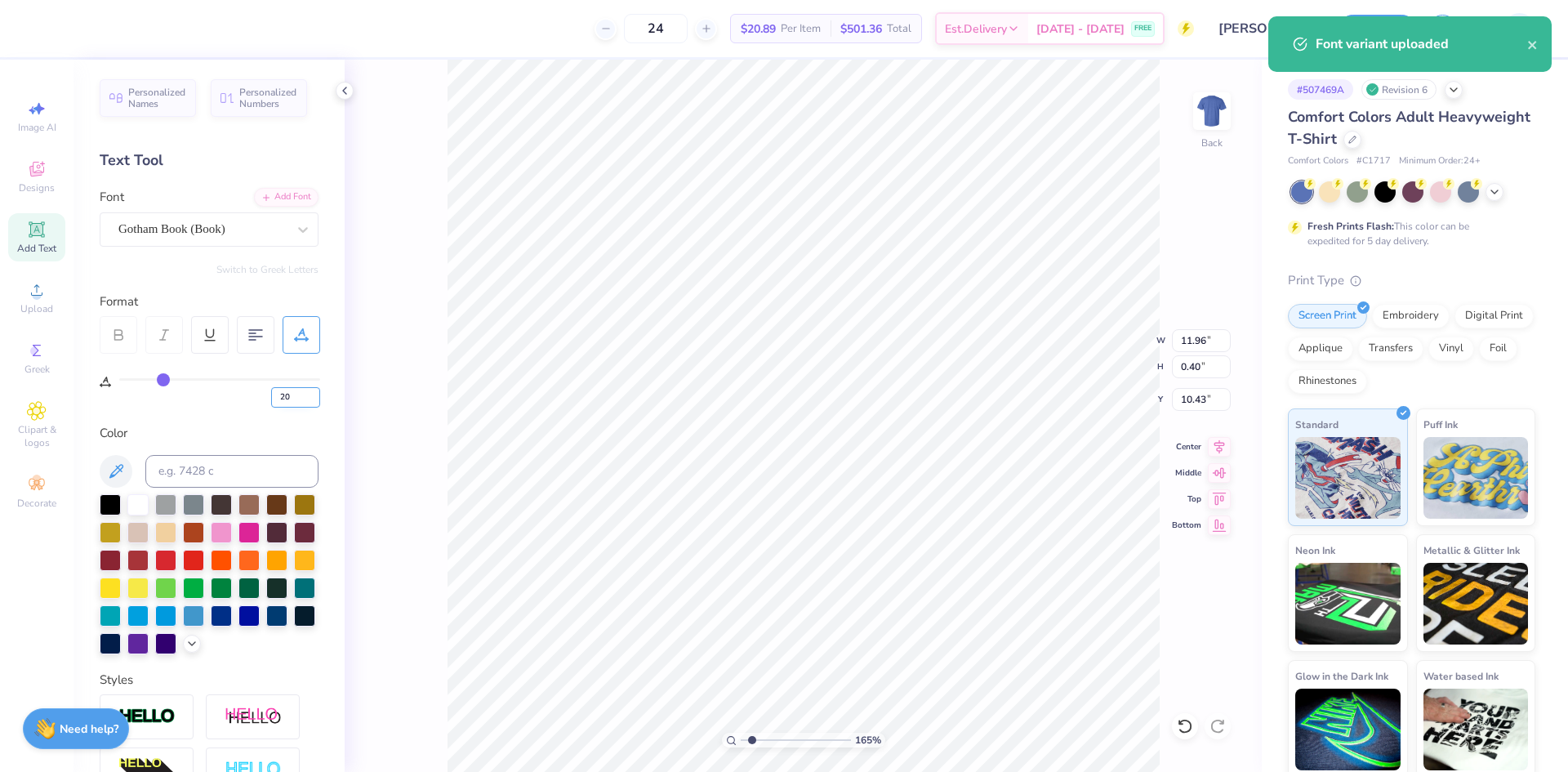
click at [285, 392] on input "20" at bounding box center [296, 397] width 49 height 20
type input "0"
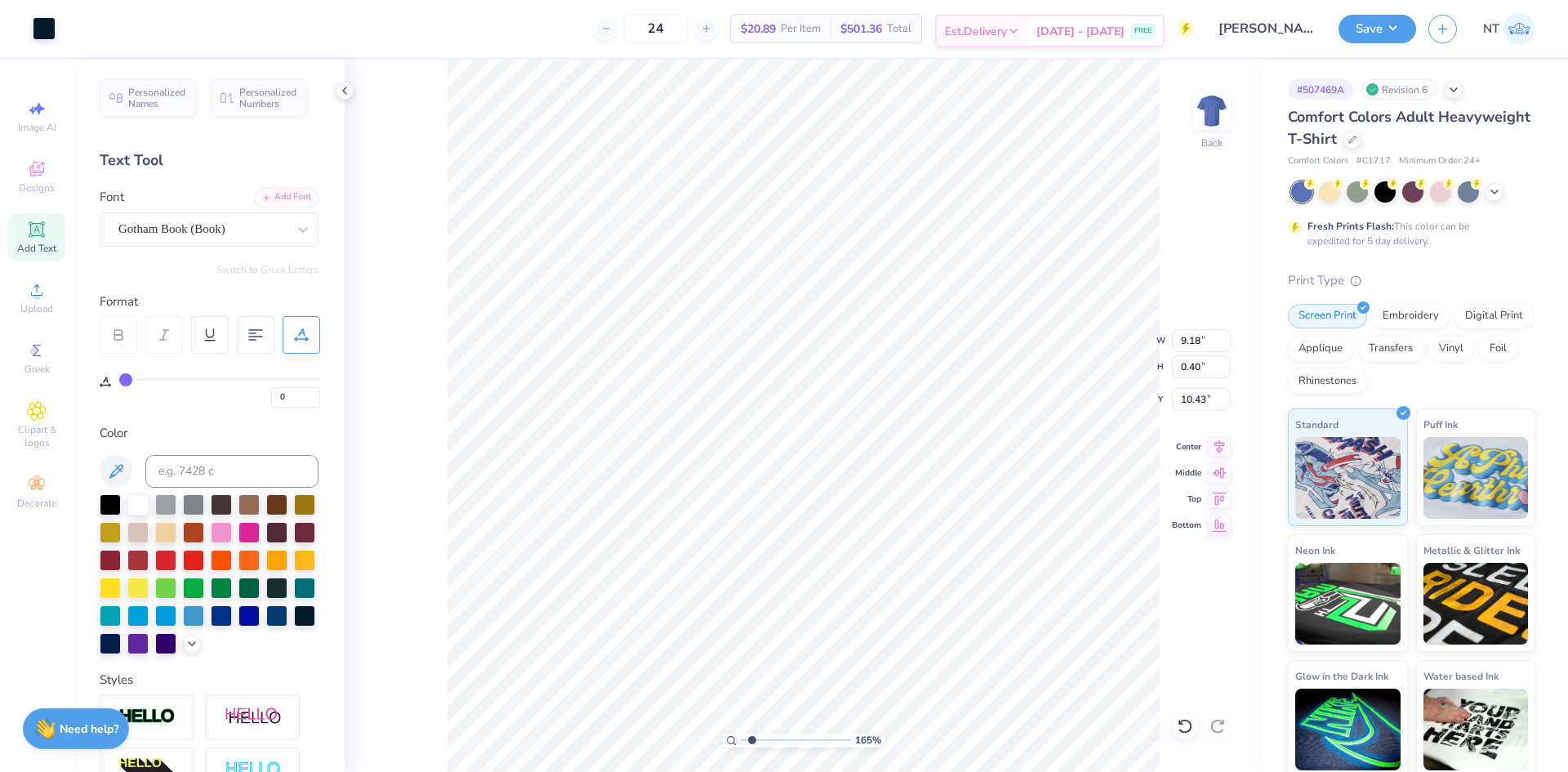
scroll to position [14, 2]
type input "1.6491337272538"
type textarea "U"
type input "1.6491337272538"
type textarea "UN"
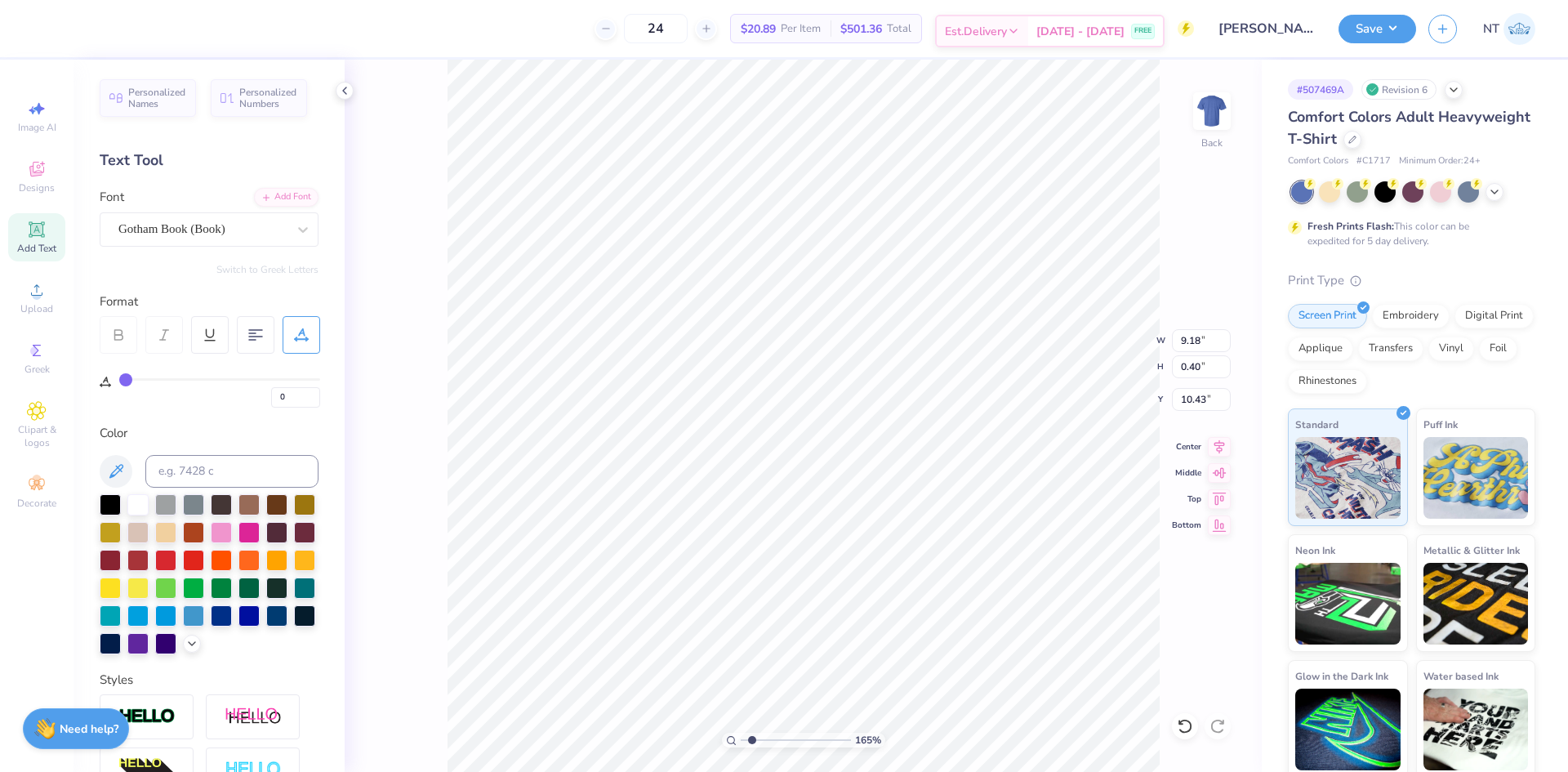
type input "1.6491337272538"
type textarea "UNI"
type input "1.6491337272538"
type textarea "UNIVE"
type input "1.6491337272538"
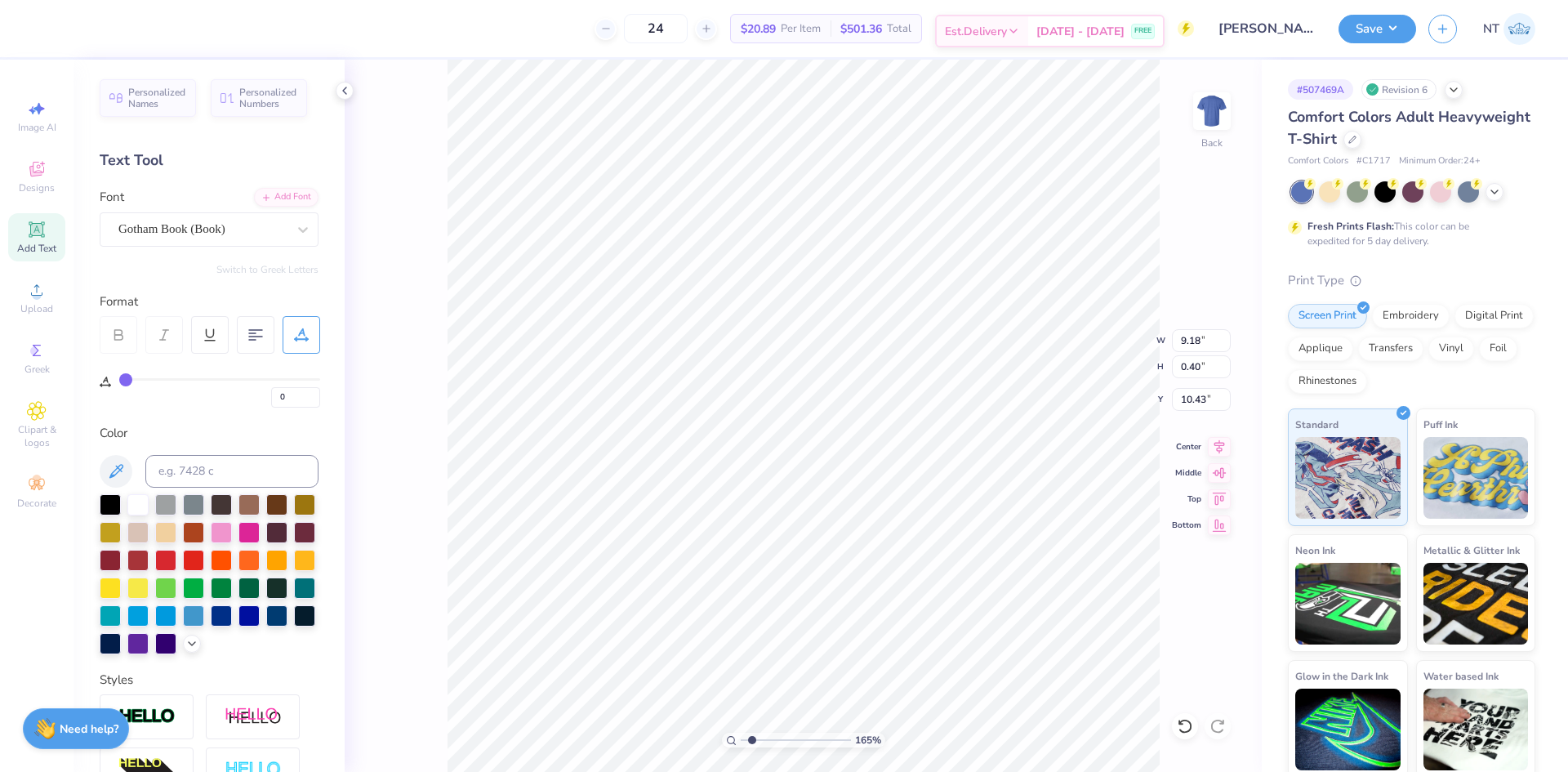
type textarea "UNIVER"
type input "1.6491337272538"
type textarea "UNIVERSI"
type input "1.6491337272538"
type textarea "UNIVERSITY"
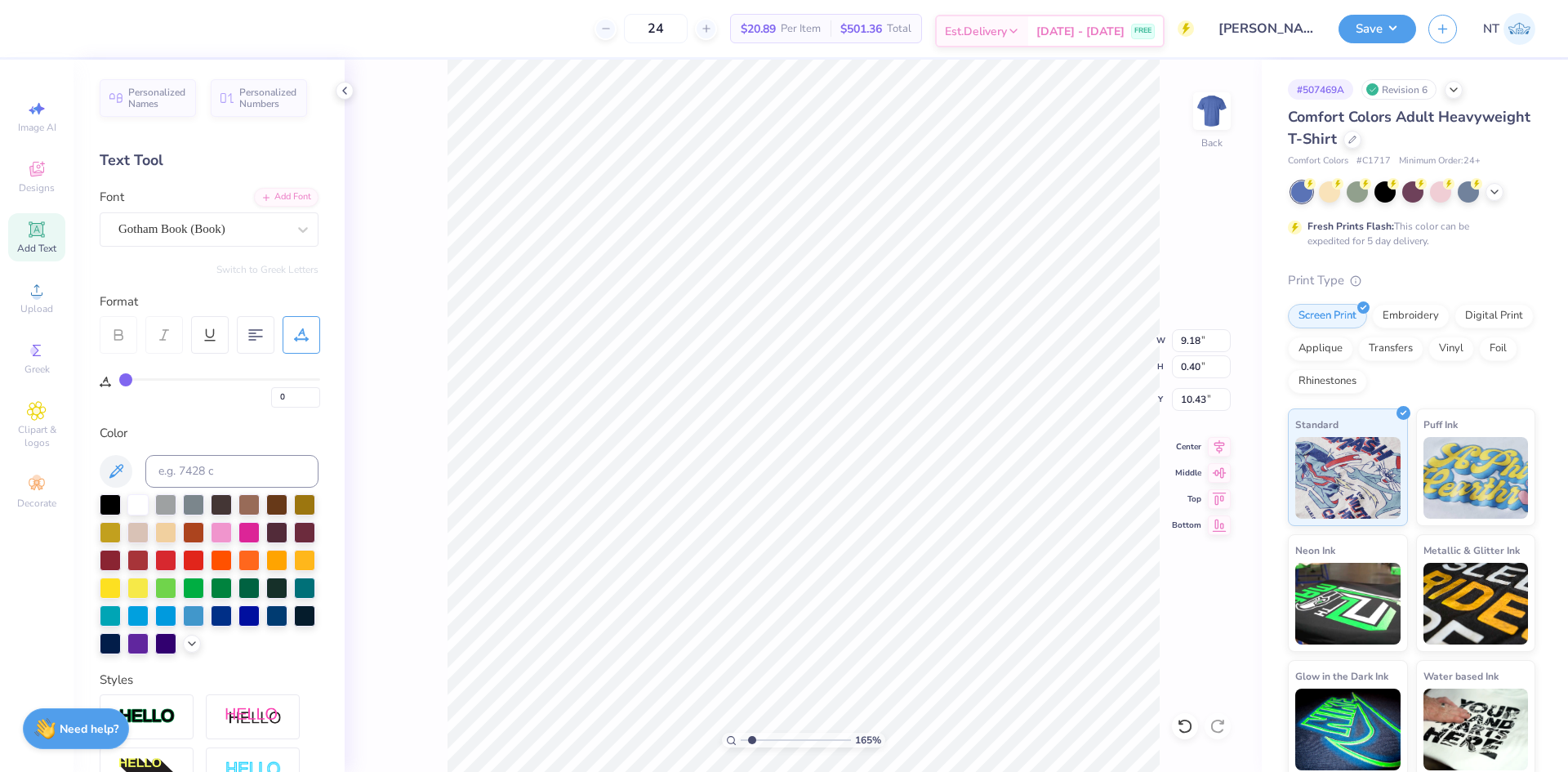
type input "1.6491337272538"
type textarea "UNIVERSITY"
type input "1.6491337272538"
type textarea "UNIVERSITY O"
type input "1.6491337272538"
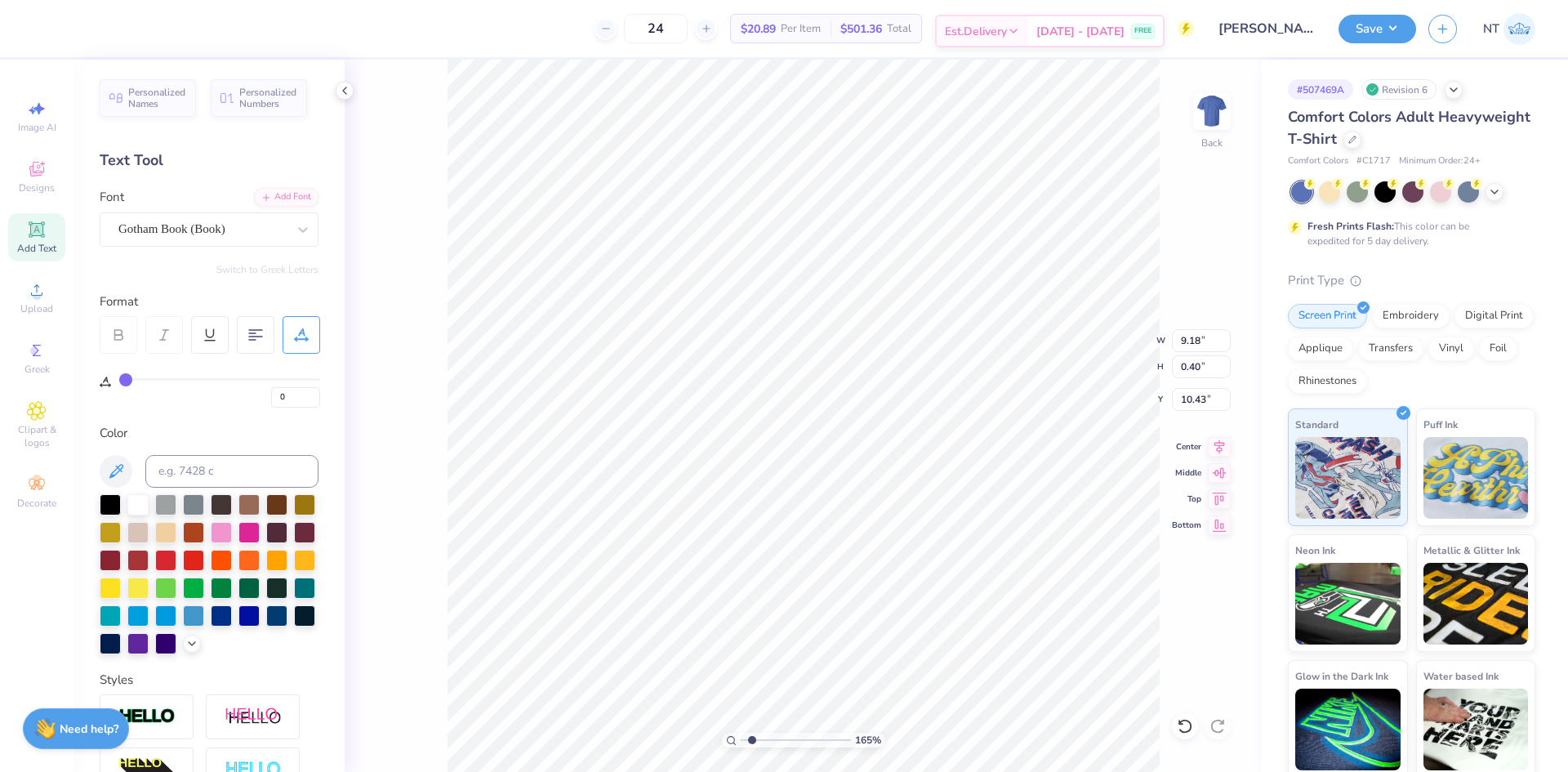
type textarea "UNIVERSITY OF"
type input "1.6491337272538"
type textarea "UNIVERSITY OF"
type input "1.6491337272538"
type textarea "UNIVERSITY OF K"
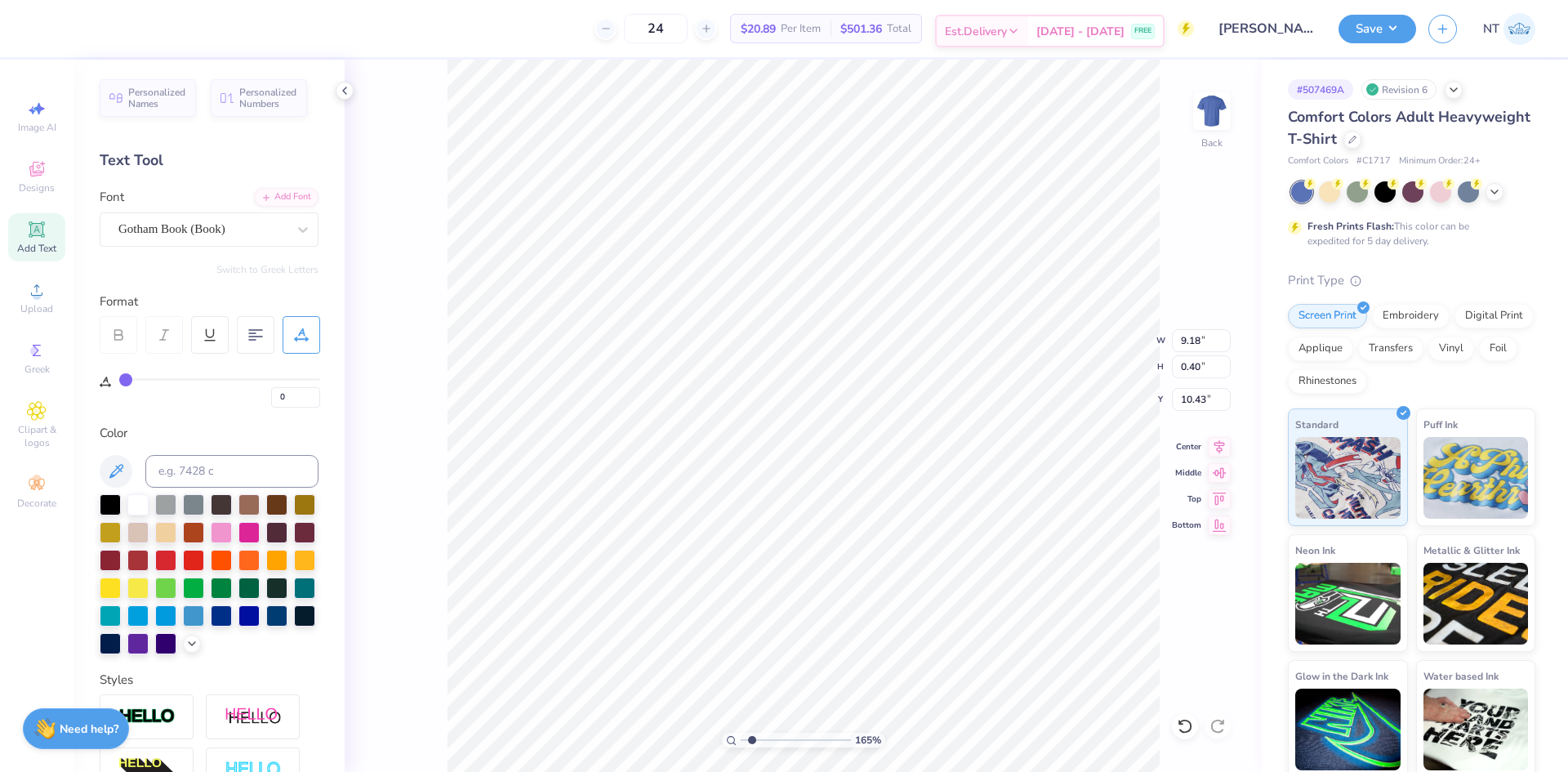
type input "1.6491337272538"
type textarea "UNIVERSITY OF KE"
type input "1.6491337272538"
type textarea "UNIVERSITY OF [PERSON_NAME]"
type input "1.6491337272538"
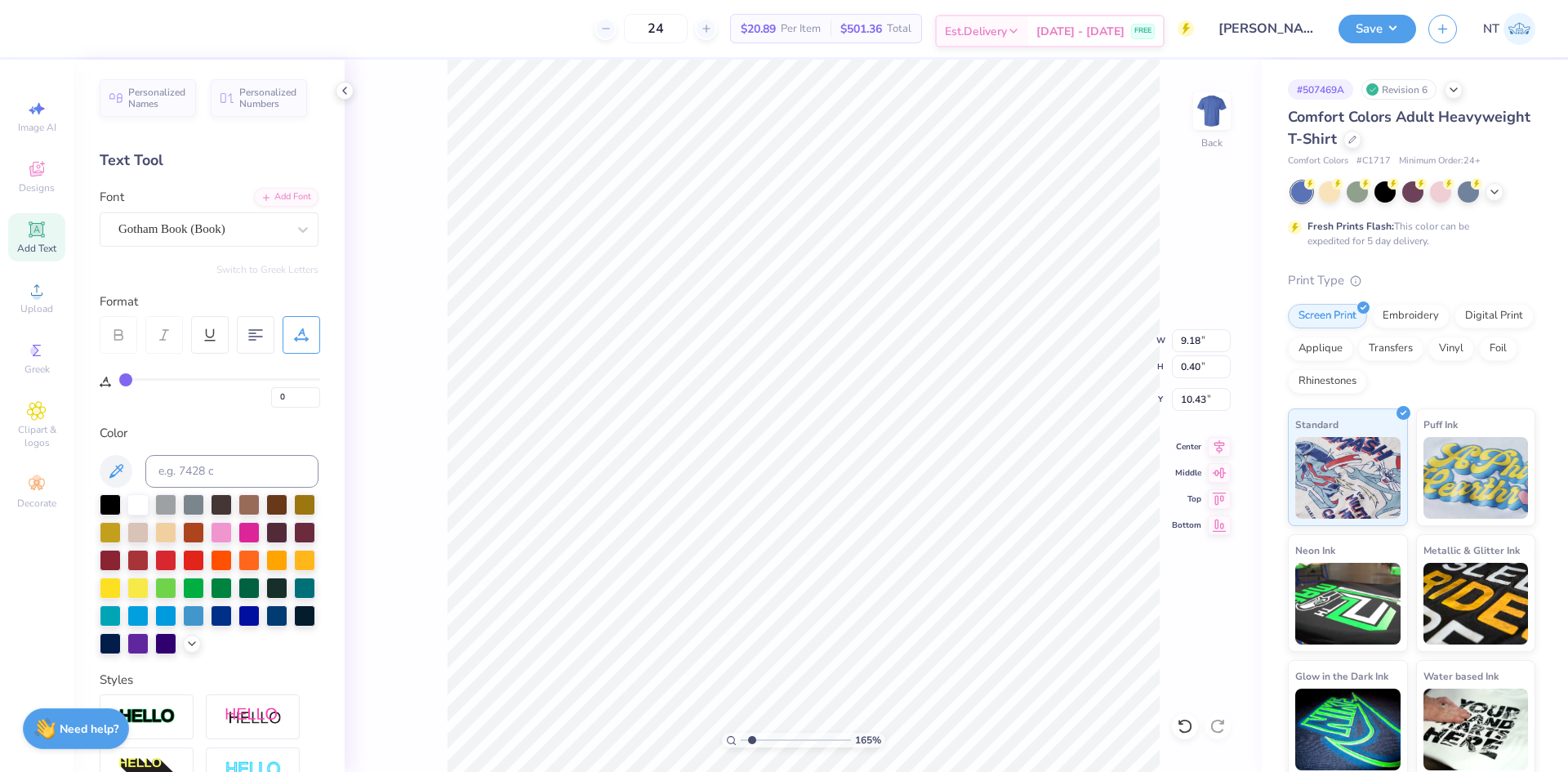
type textarea "[GEOGRAPHIC_DATA]"
type input "1.6491337272538"
type textarea "[GEOGRAPHIC_DATA]"
type input "1.6491337272538"
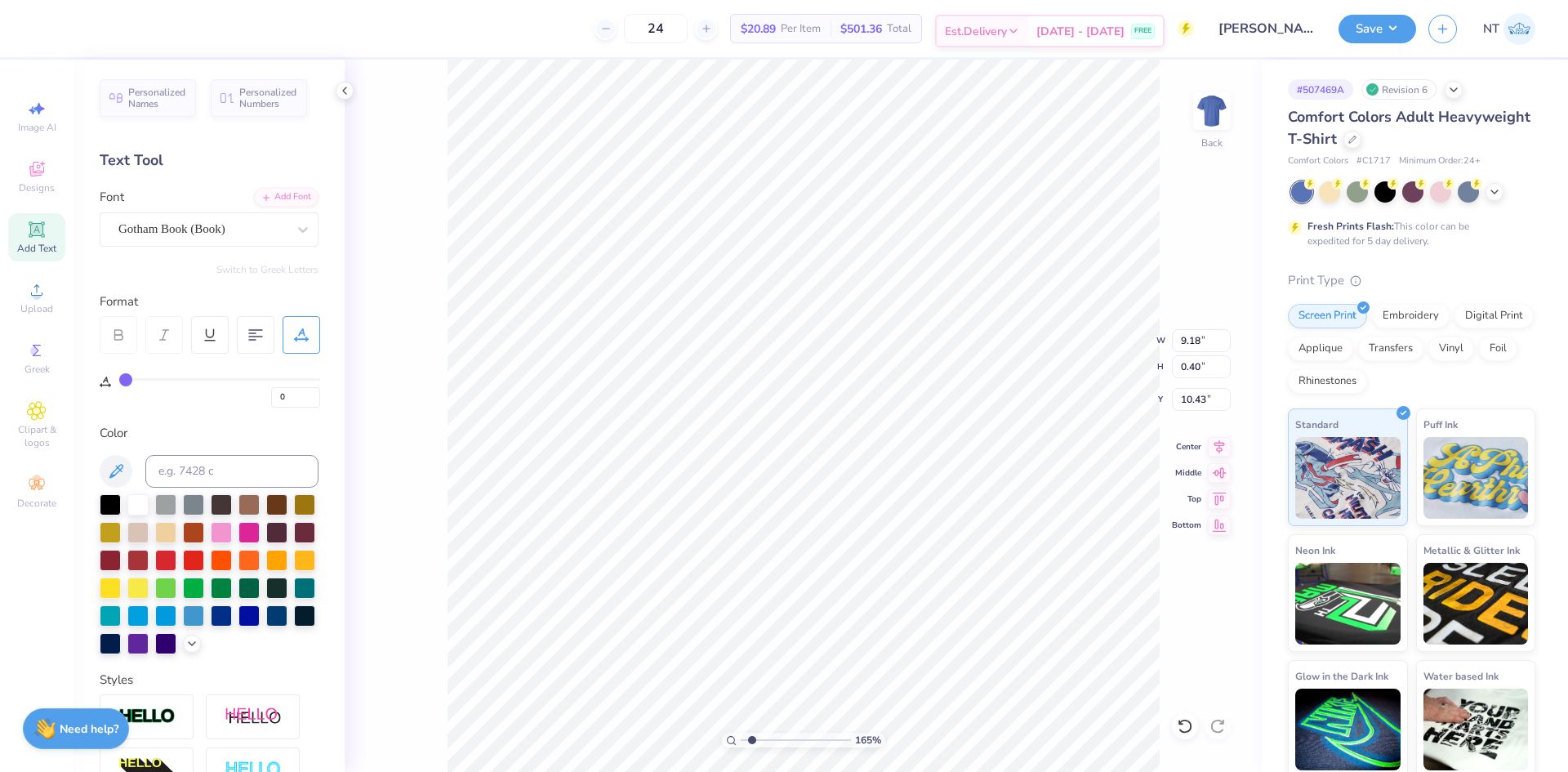
type textarea "[GEOGRAPHIC_DATA]"
type input "1.6491337272538"
type textarea "[GEOGRAPHIC_DATA][US_STATE]"
type input "1.6491337272538"
type input "7.77"
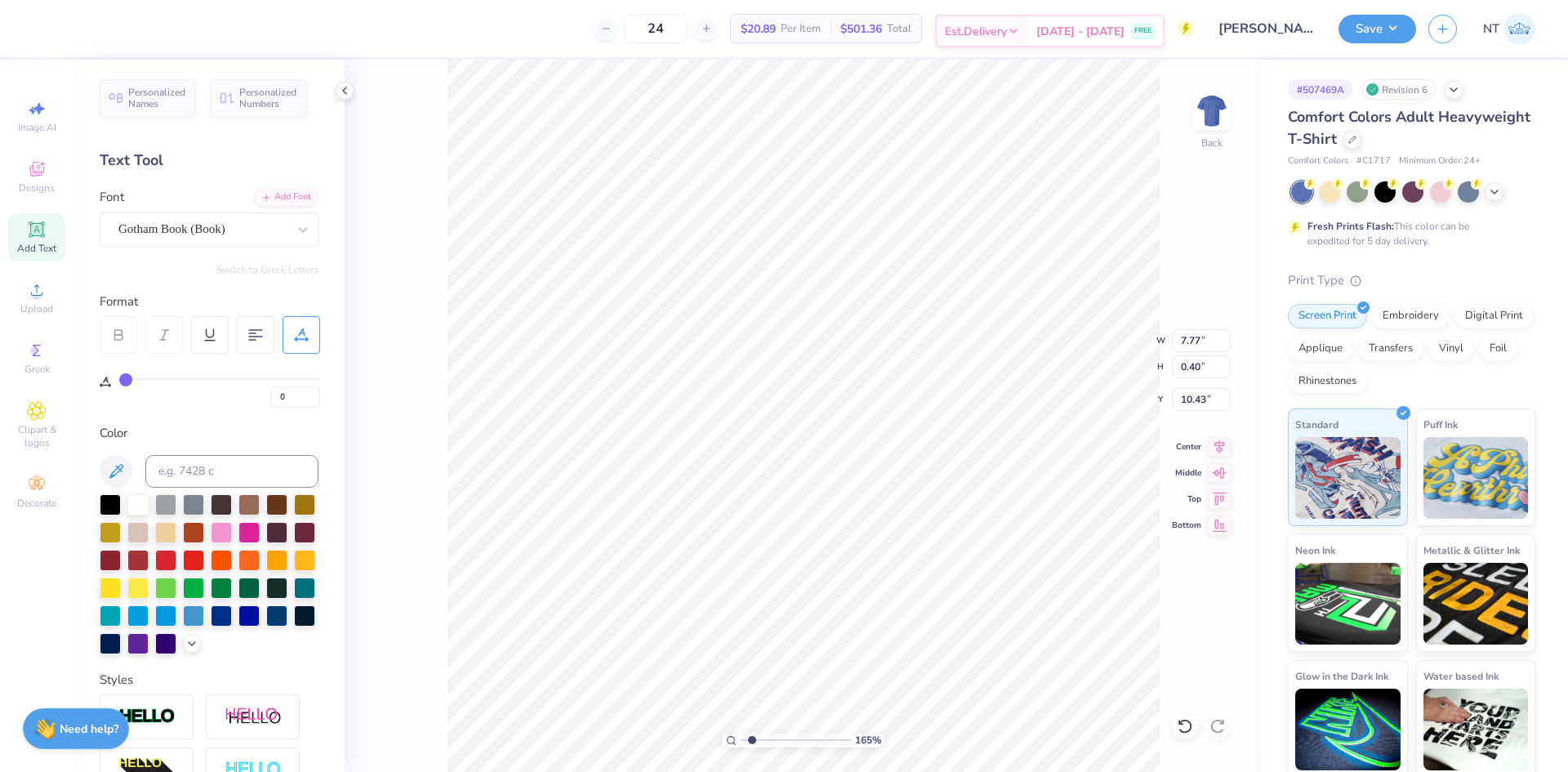
type input "1.6491337272538"
type input "12.00"
type input "9.30"
type input "20"
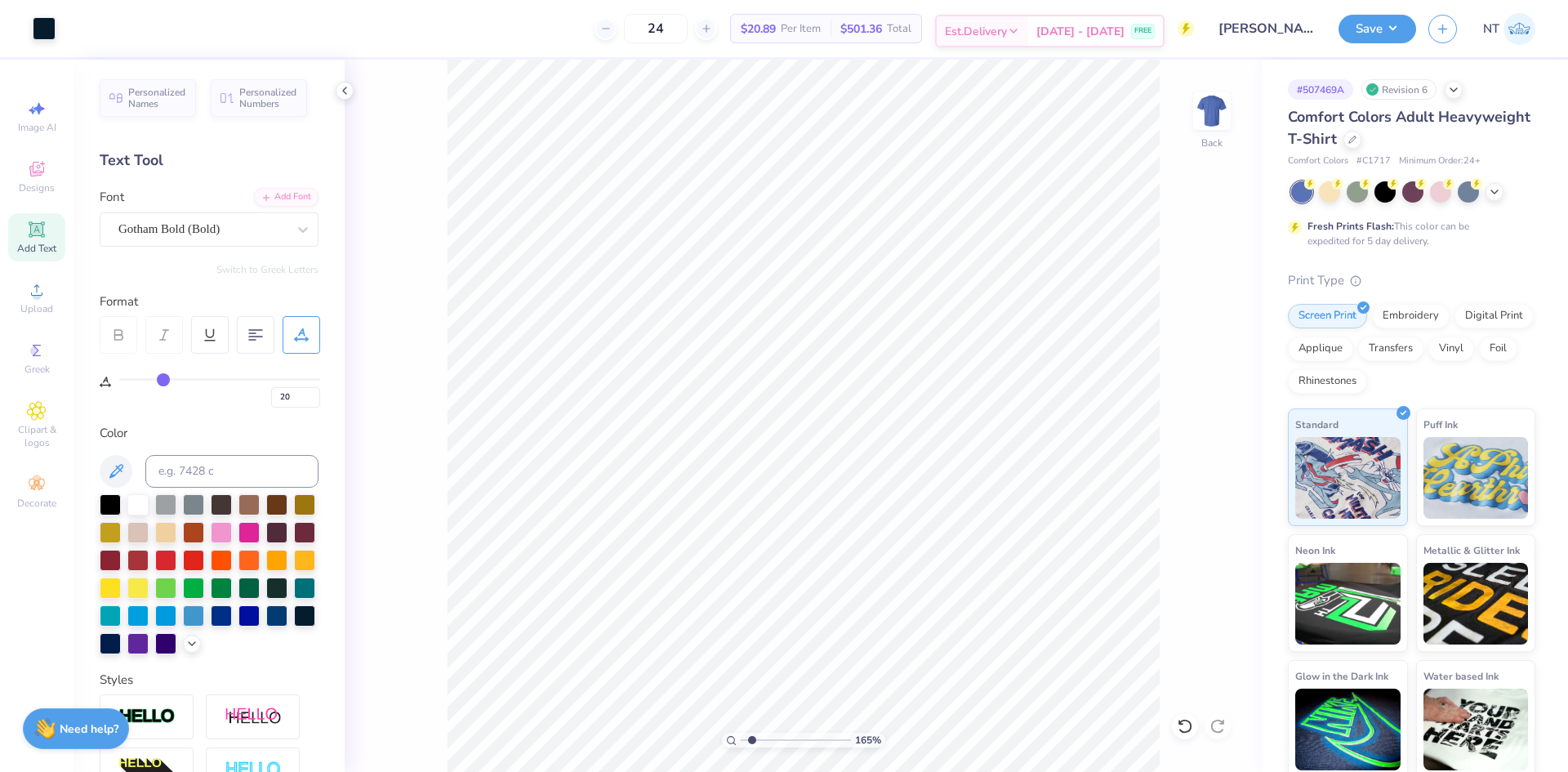
type input "1.6491337272538"
type input "0"
click at [287, 399] on input "0" at bounding box center [296, 397] width 49 height 20
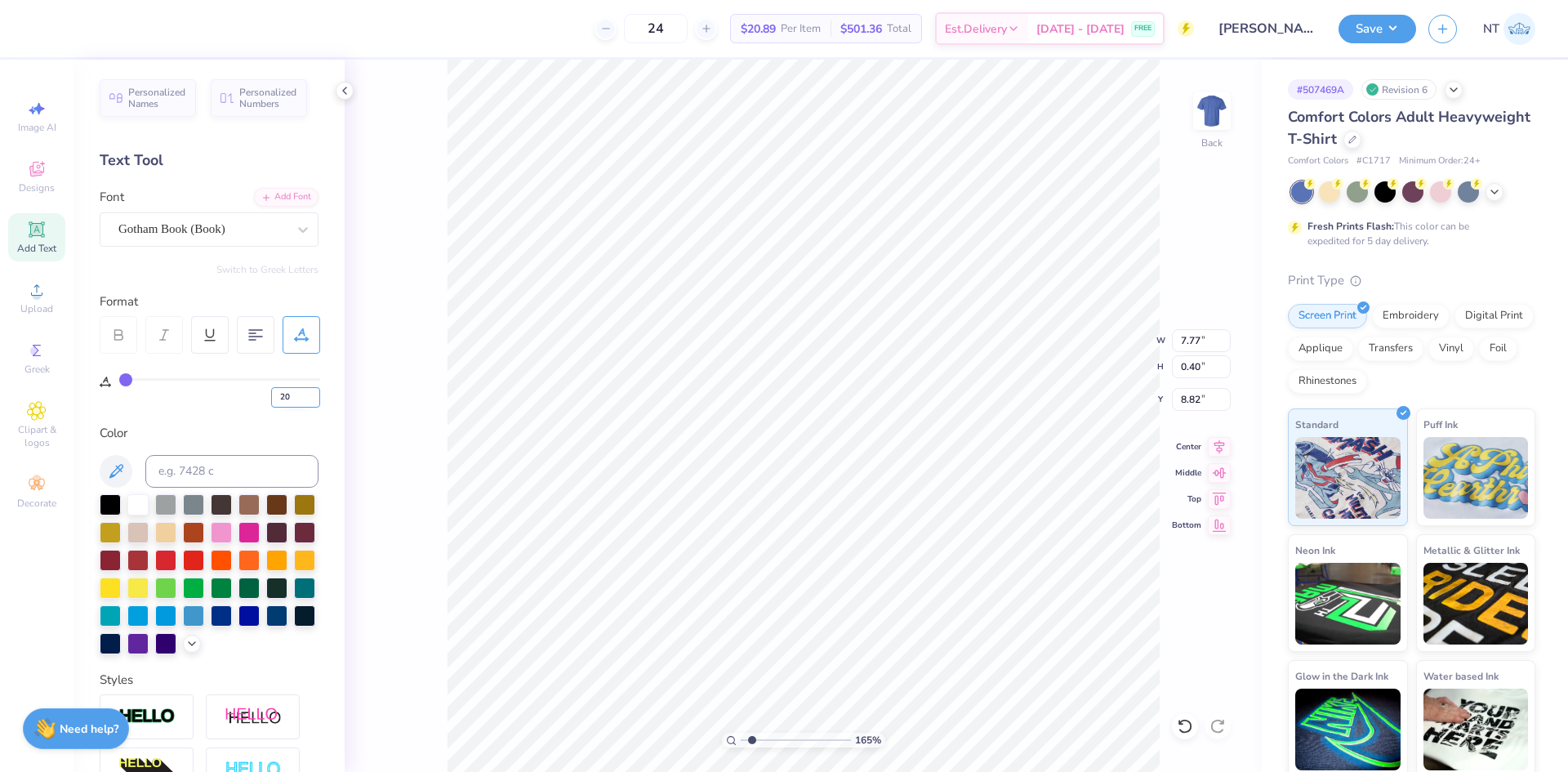
type input "20"
type input "1.6491337272538"
type input "10.11"
click at [281, 397] on input "20" at bounding box center [296, 397] width 49 height 20
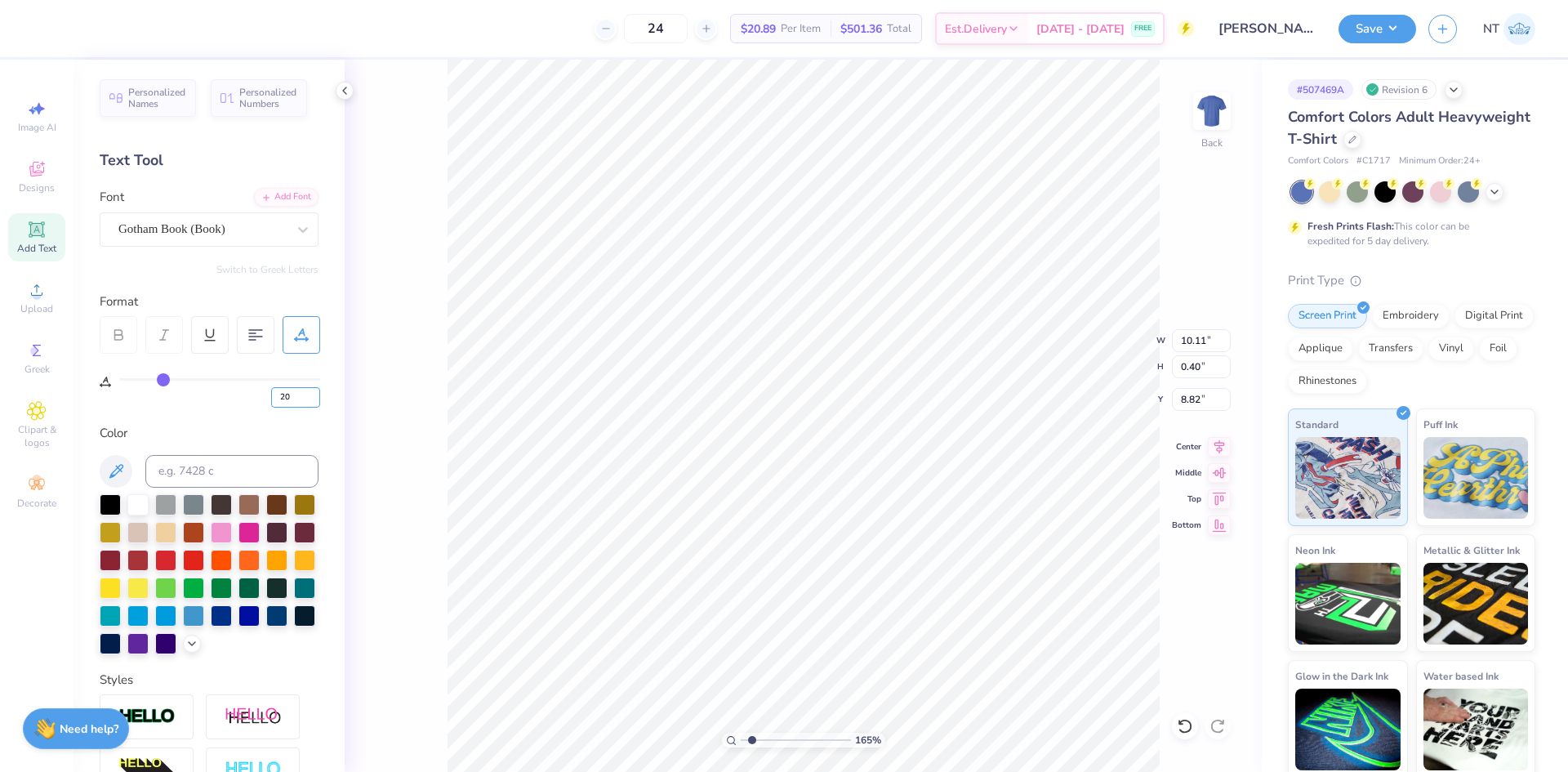
click at [281, 397] on input "20" at bounding box center [296, 397] width 49 height 20
type input "10"
type input "1.6491337272538"
type input "8.94"
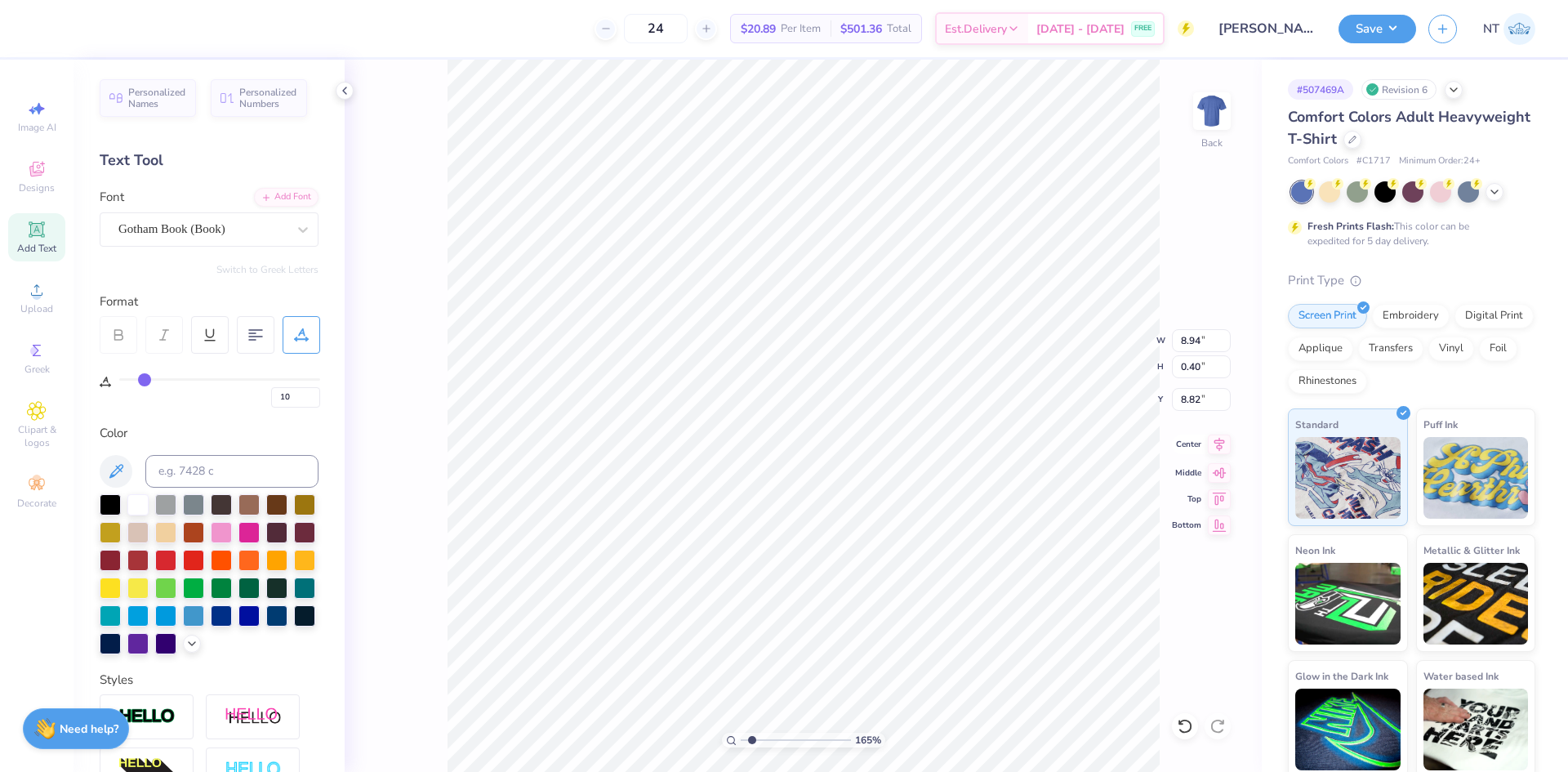
click at [1215, 446] on icon at bounding box center [1219, 444] width 23 height 19
type input "1.6491337272538"
type input "20"
type input "1"
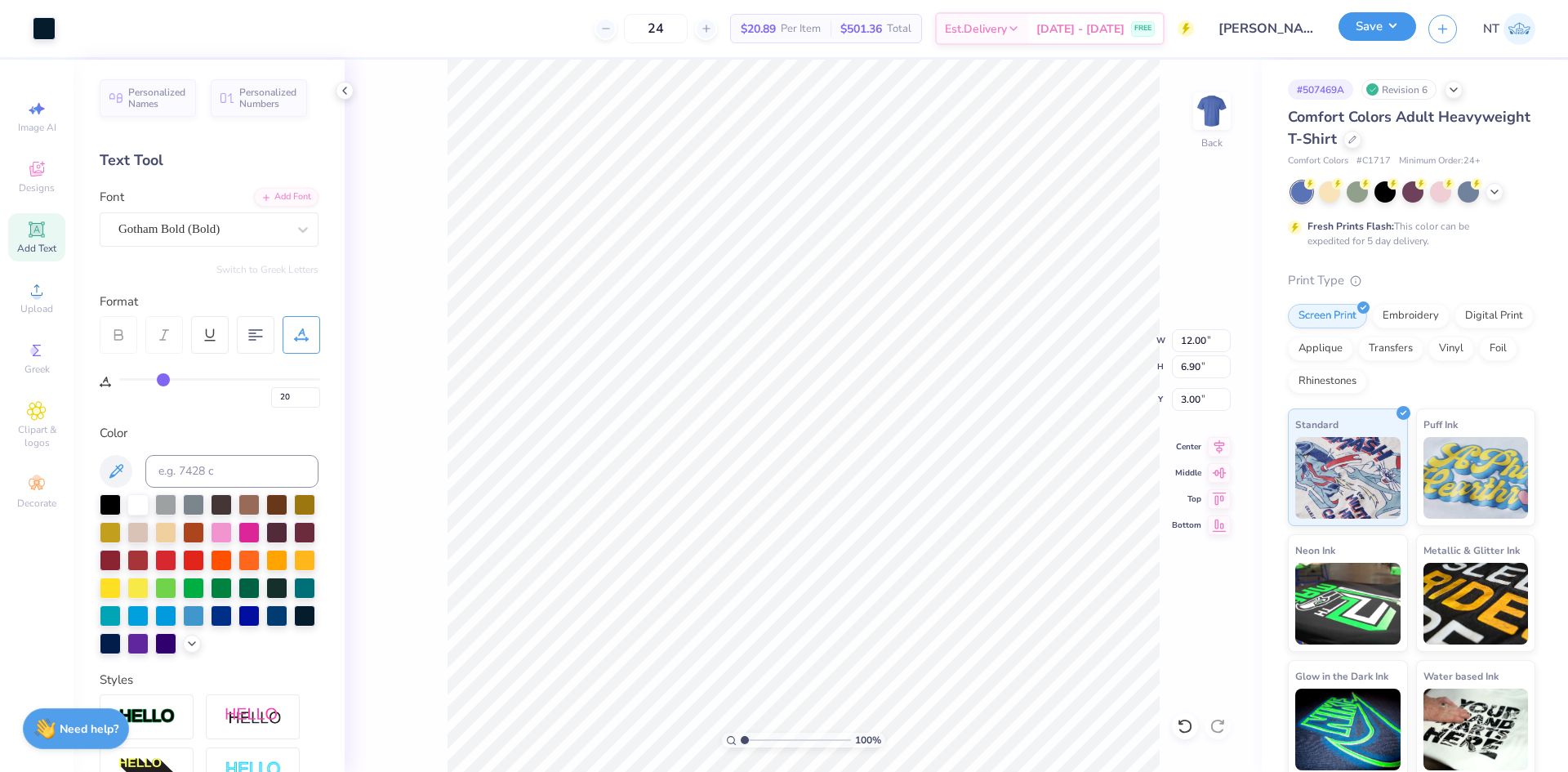
click at [1393, 25] on button "Save" at bounding box center [1378, 26] width 78 height 29
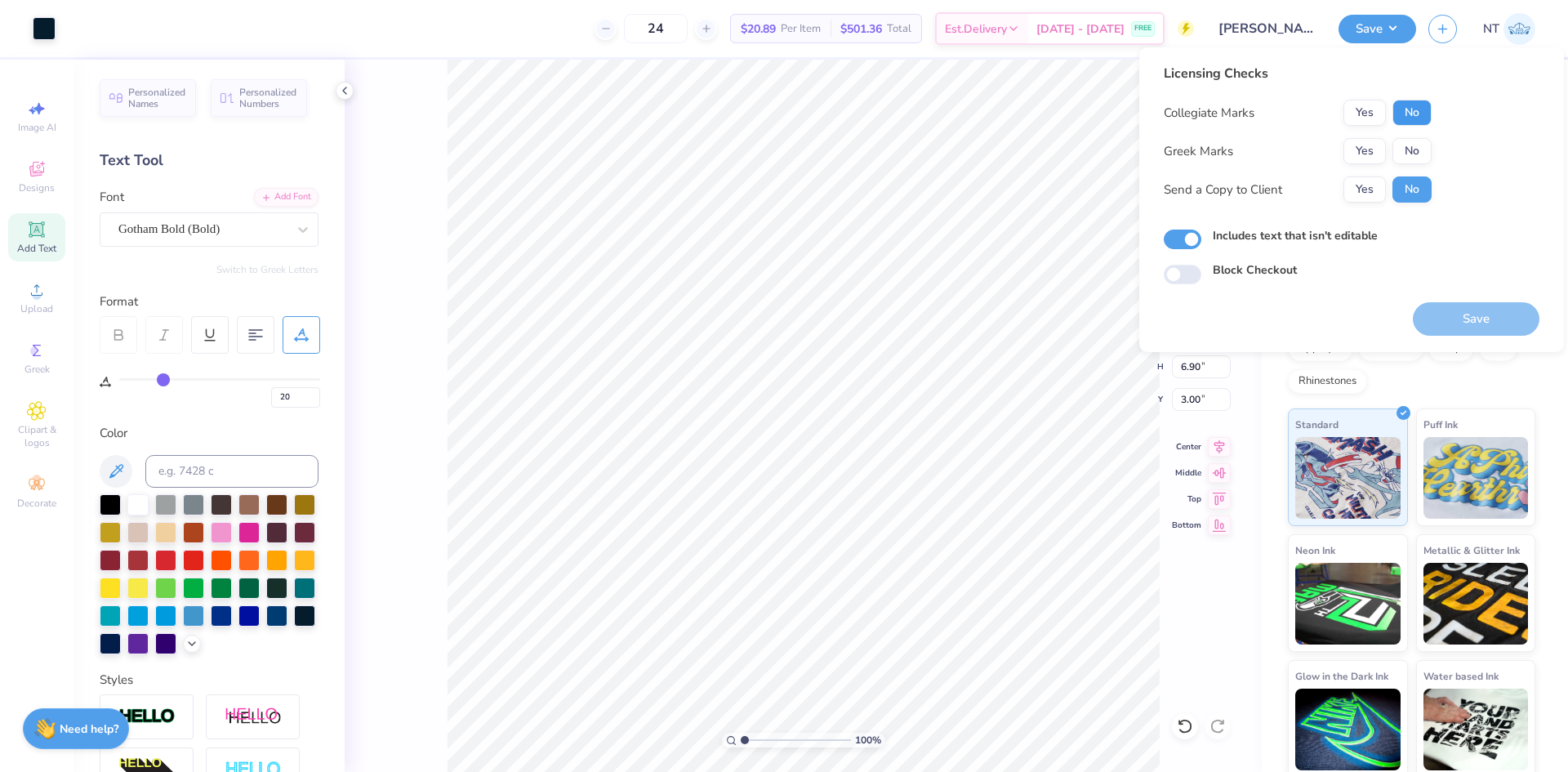
click at [1407, 110] on button "No" at bounding box center [1412, 112] width 39 height 26
click at [1412, 155] on button "No" at bounding box center [1412, 151] width 39 height 26
click at [1204, 244] on div "Includes text that isn't editable" at bounding box center [1352, 237] width 375 height 19
drag, startPoint x: 1179, startPoint y: 241, endPoint x: 1196, endPoint y: 254, distance: 21.4
click at [1179, 240] on input "Includes text that isn't editable" at bounding box center [1183, 239] width 37 height 19
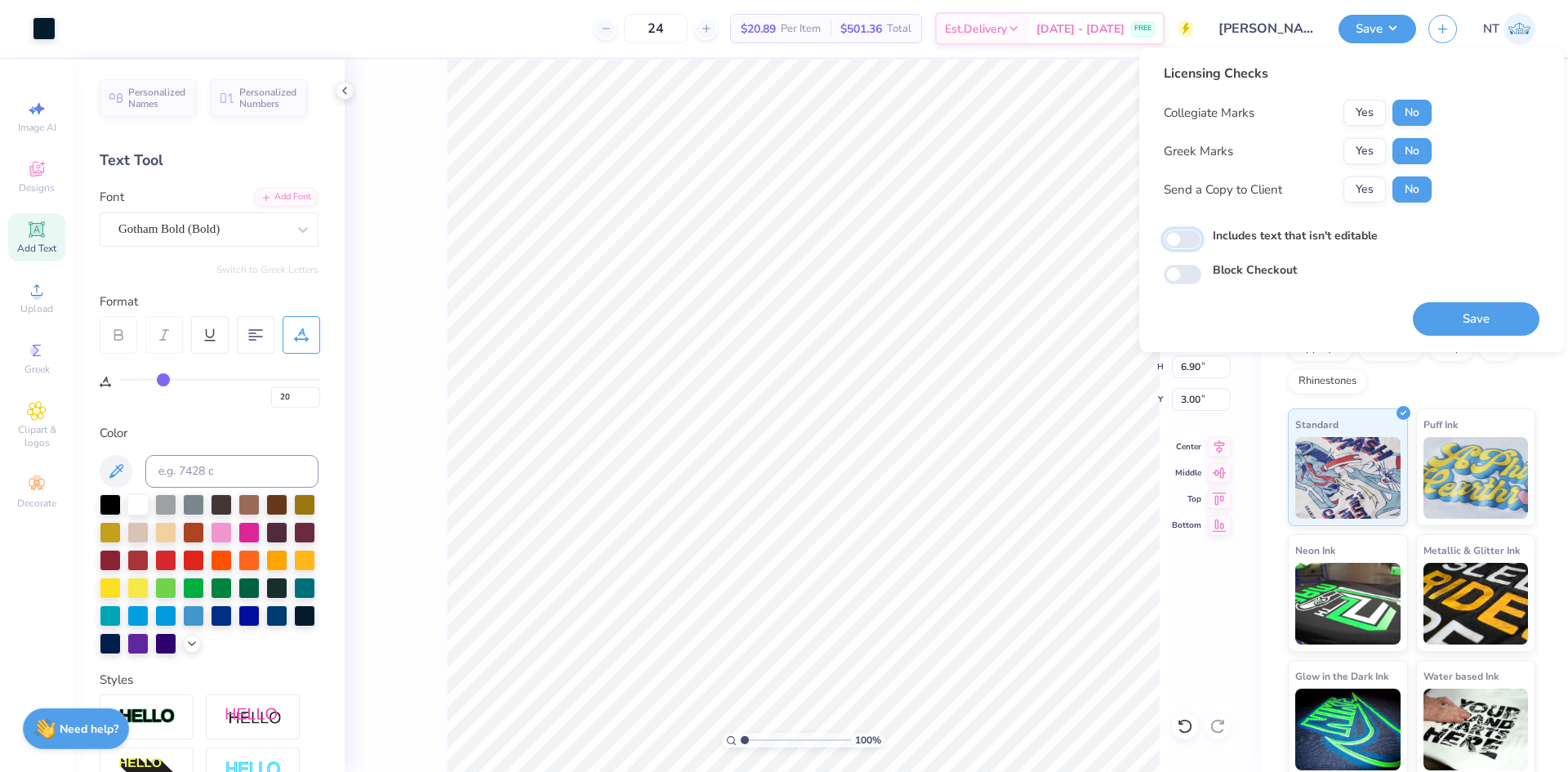
checkbox input "false"
click at [1448, 326] on button "Save" at bounding box center [1477, 319] width 127 height 34
